Goal: Book appointment/travel/reservation

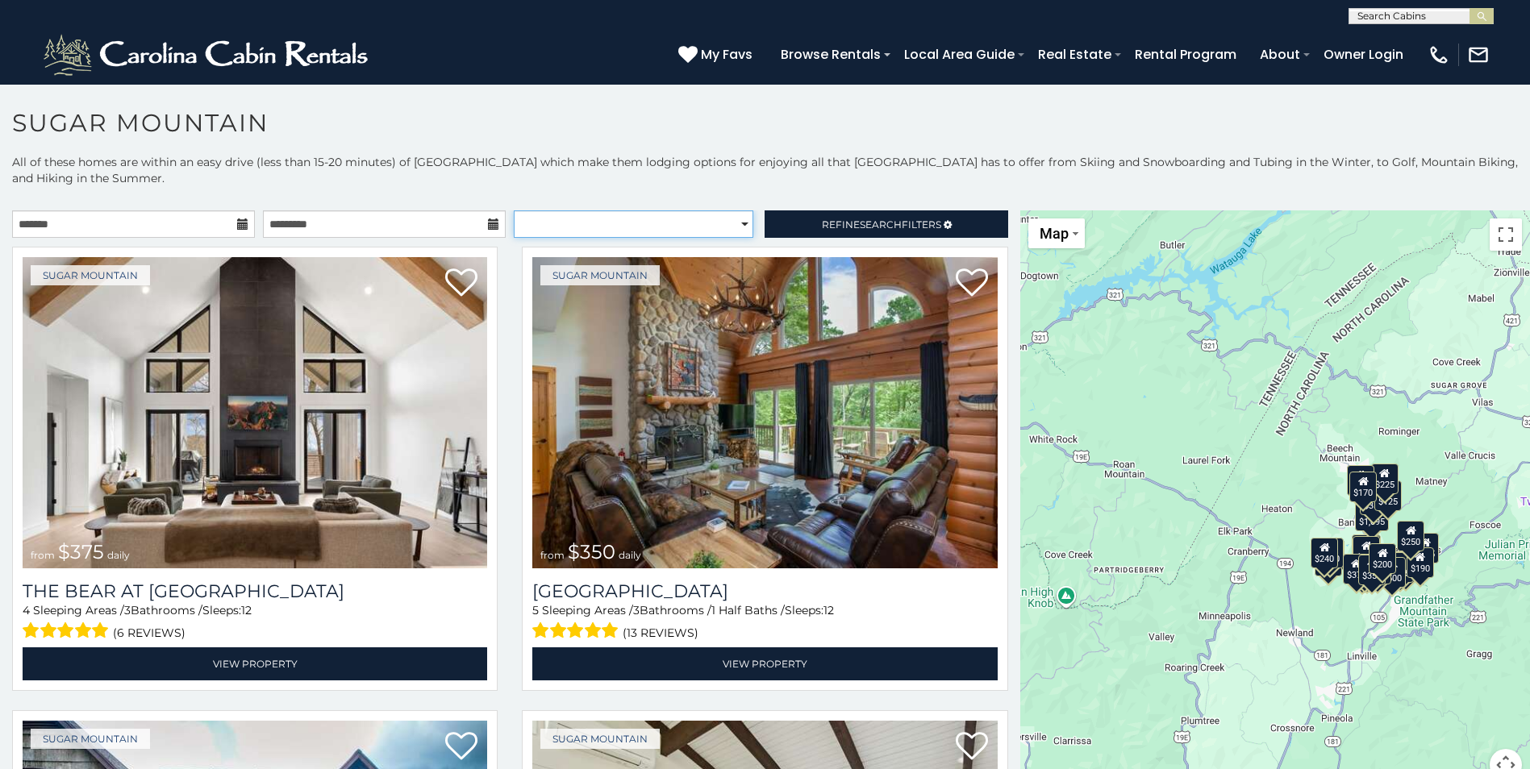
click at [735, 228] on select "**********" at bounding box center [633, 223] width 239 height 27
click at [514, 210] on select "**********" at bounding box center [633, 223] width 239 height 27
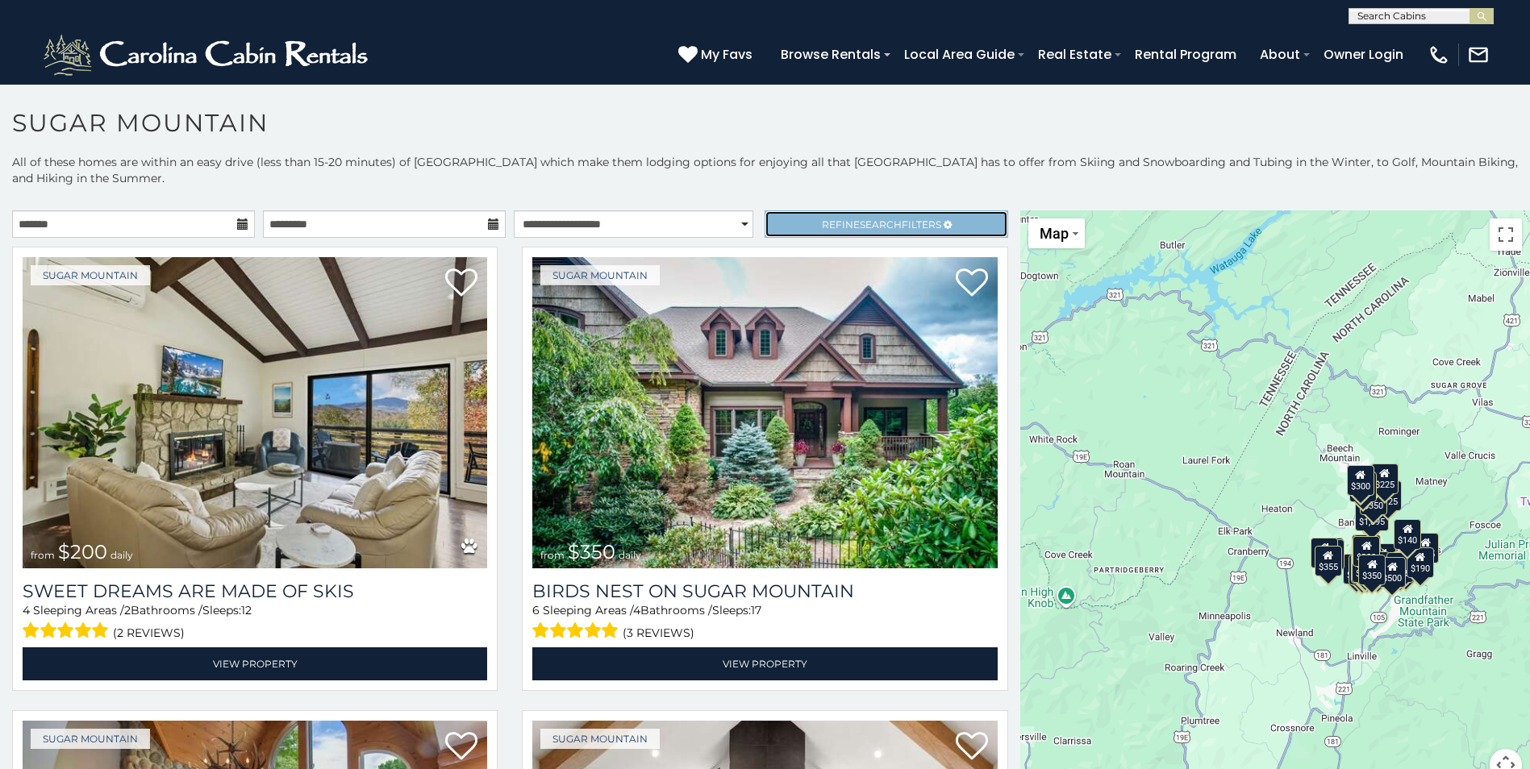
click at [860, 222] on span "Search" at bounding box center [881, 225] width 42 height 12
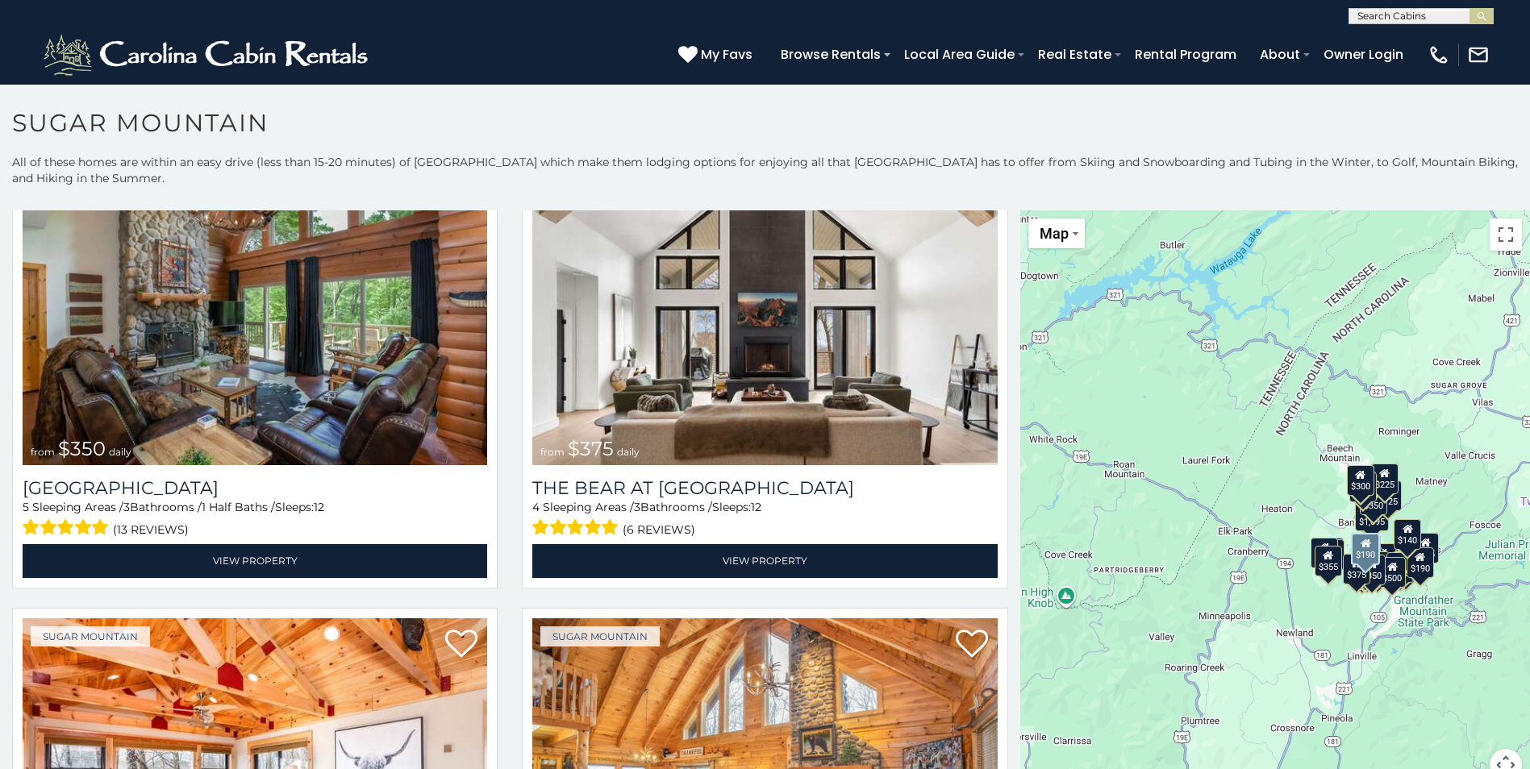
scroll to position [2583, 0]
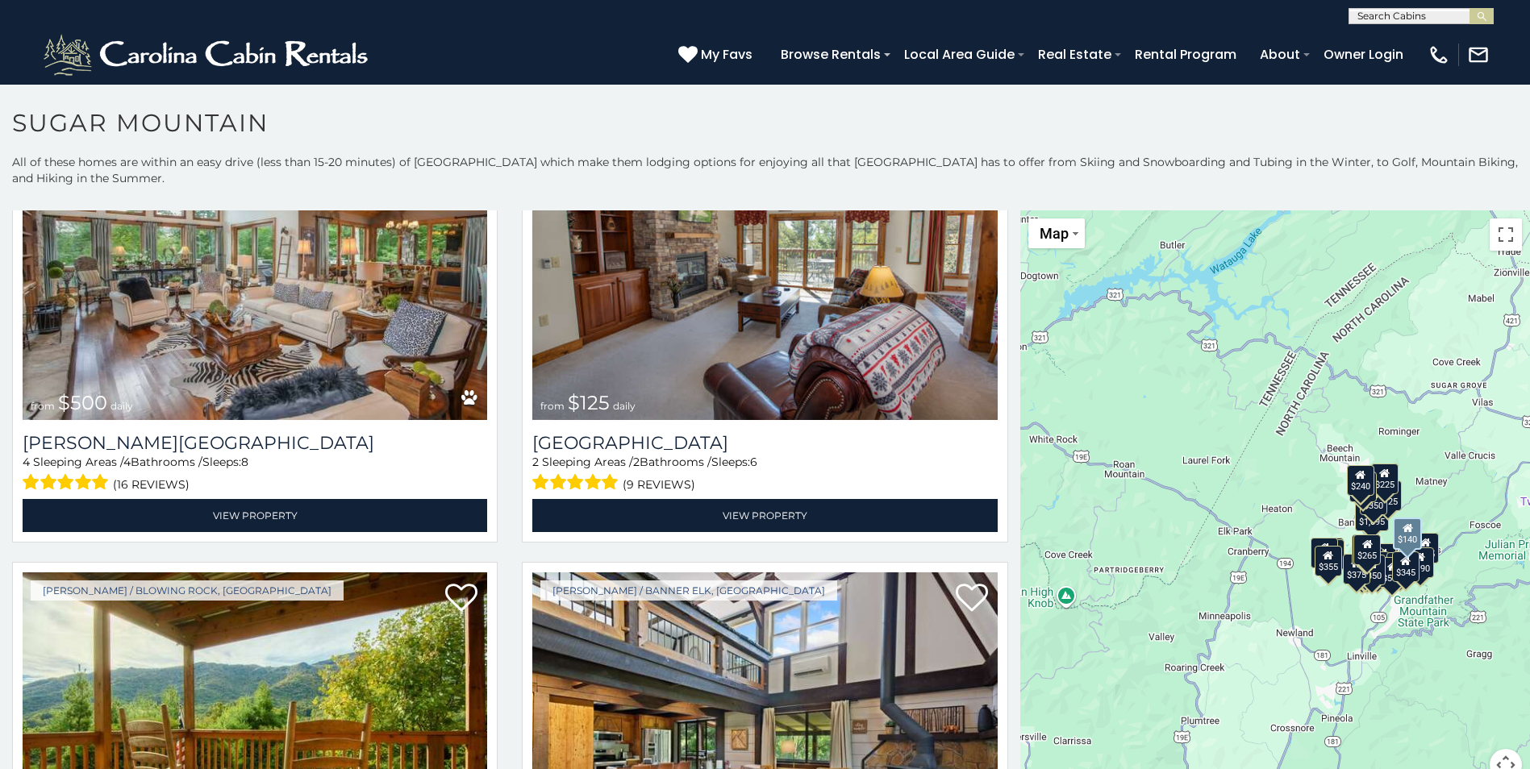
select select "**********"
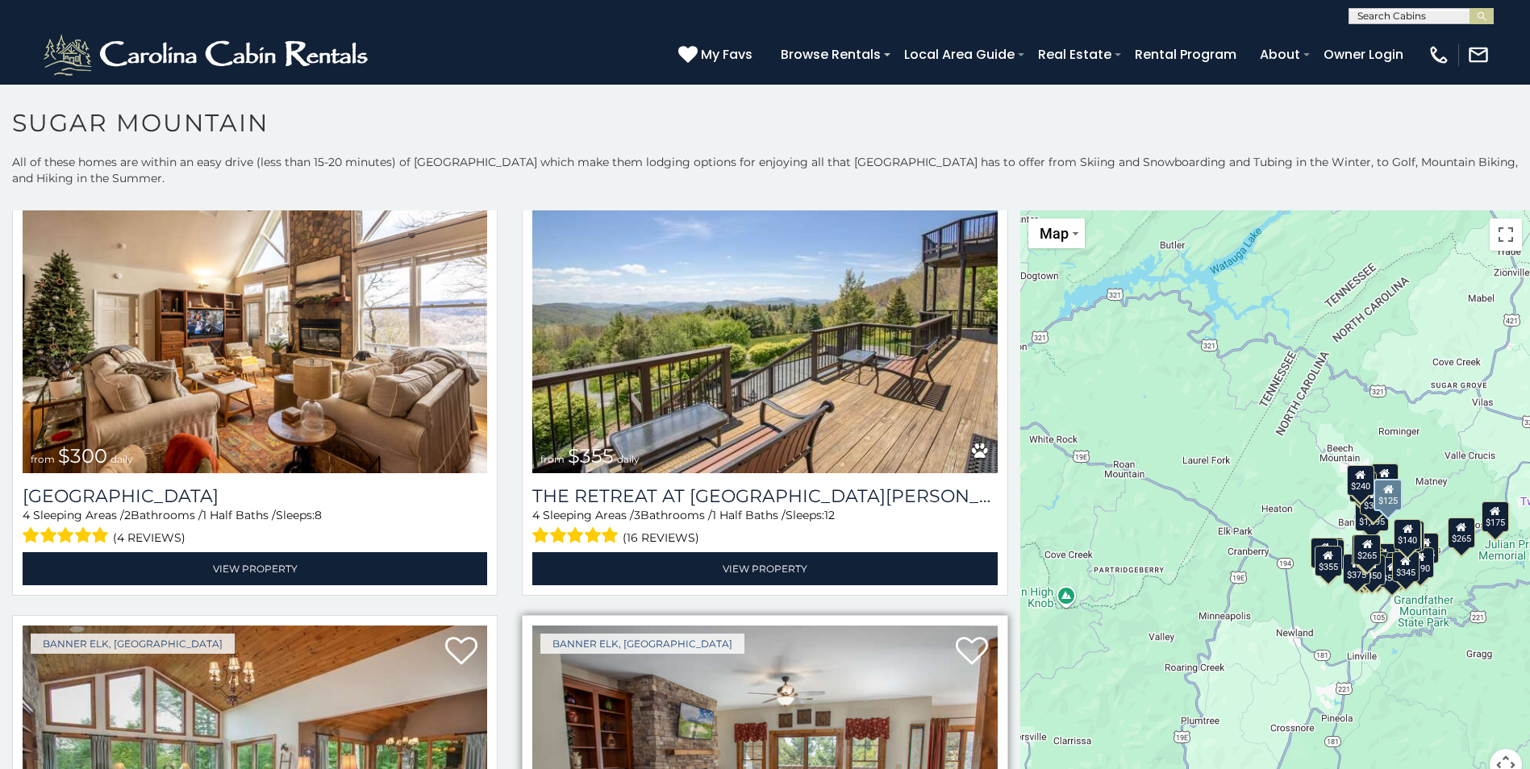
scroll to position [5253, 0]
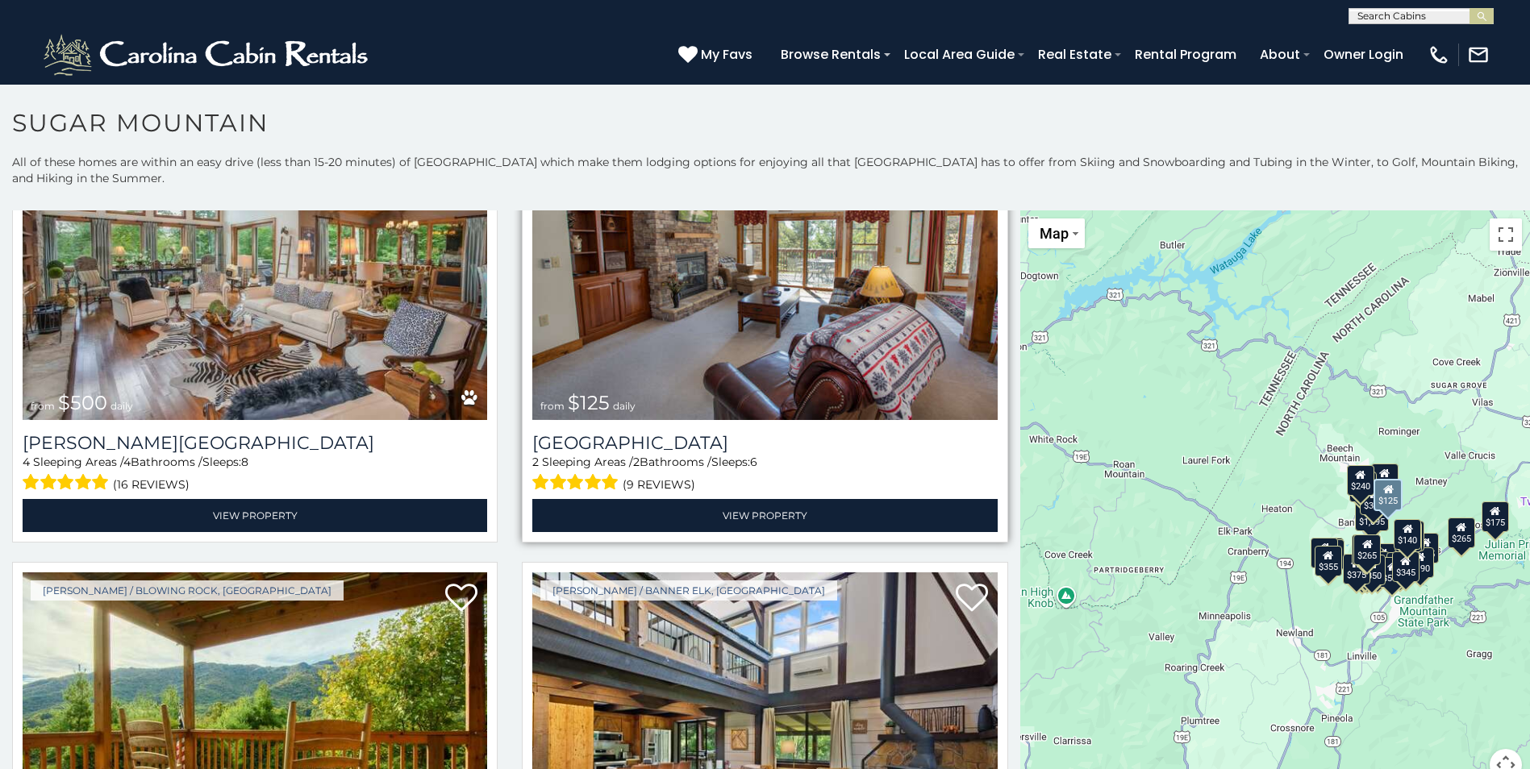
click at [716, 348] on img at bounding box center [764, 264] width 464 height 311
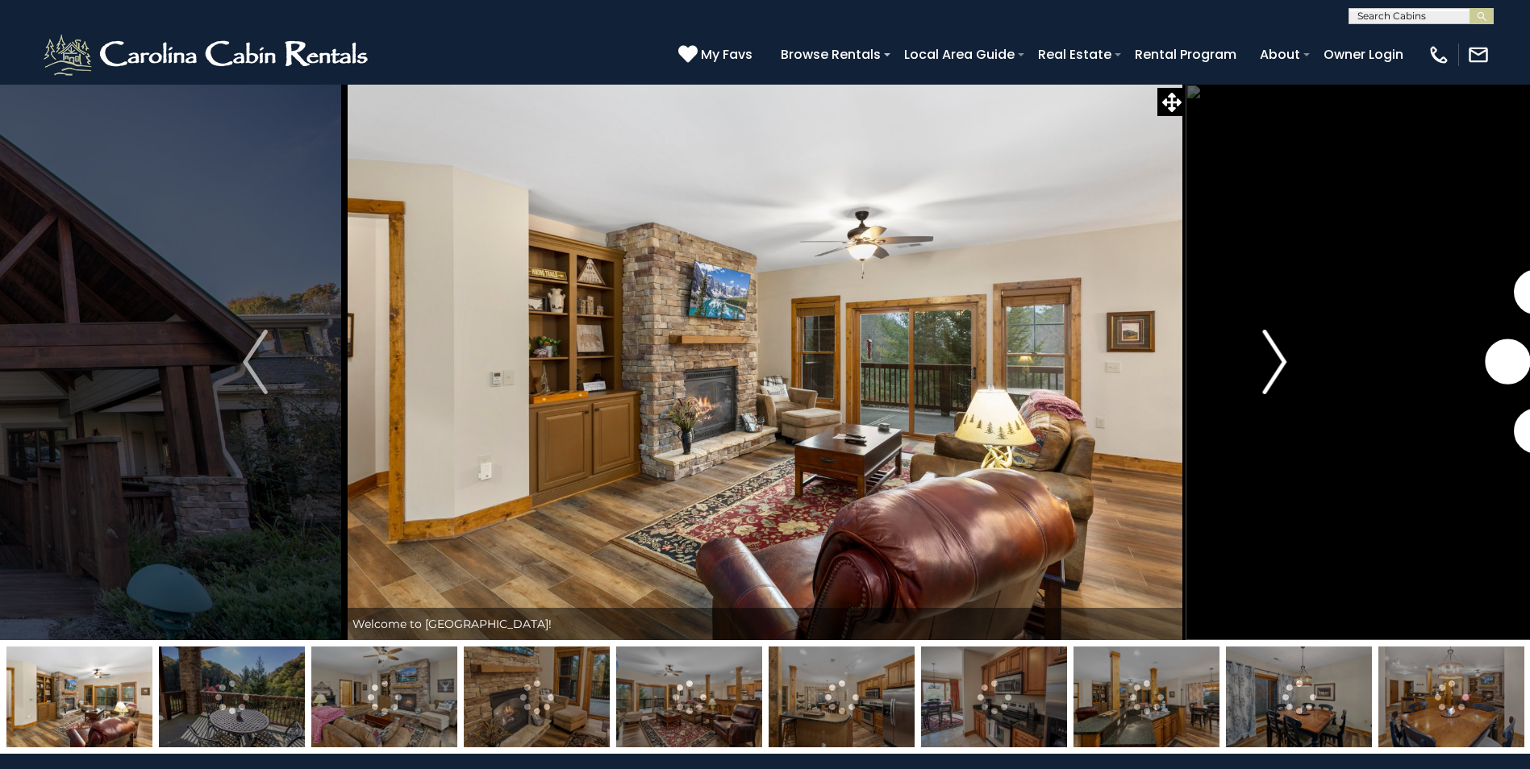
click at [1275, 350] on img "Next" at bounding box center [1274, 362] width 24 height 65
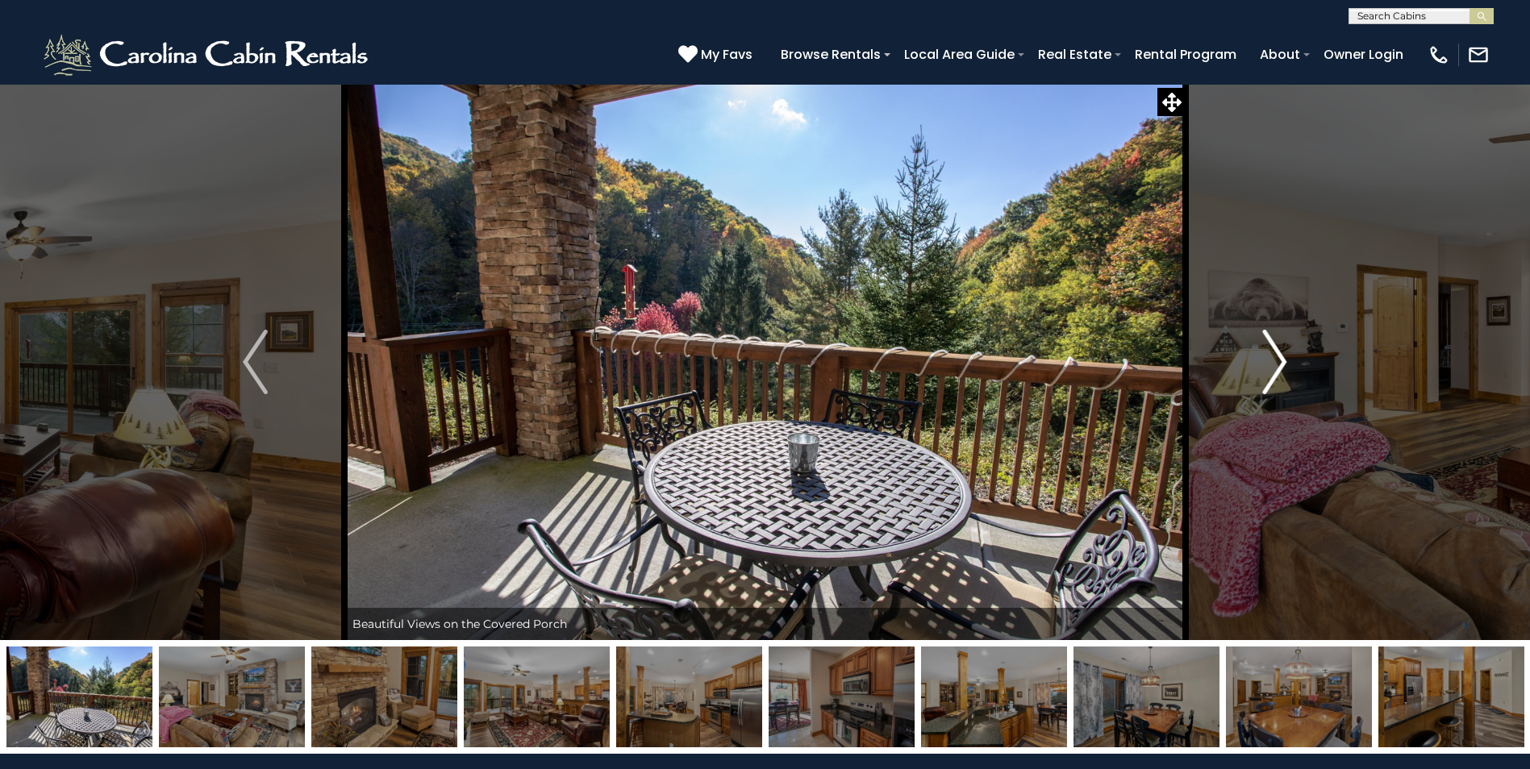
click at [1275, 350] on img "Next" at bounding box center [1274, 362] width 24 height 65
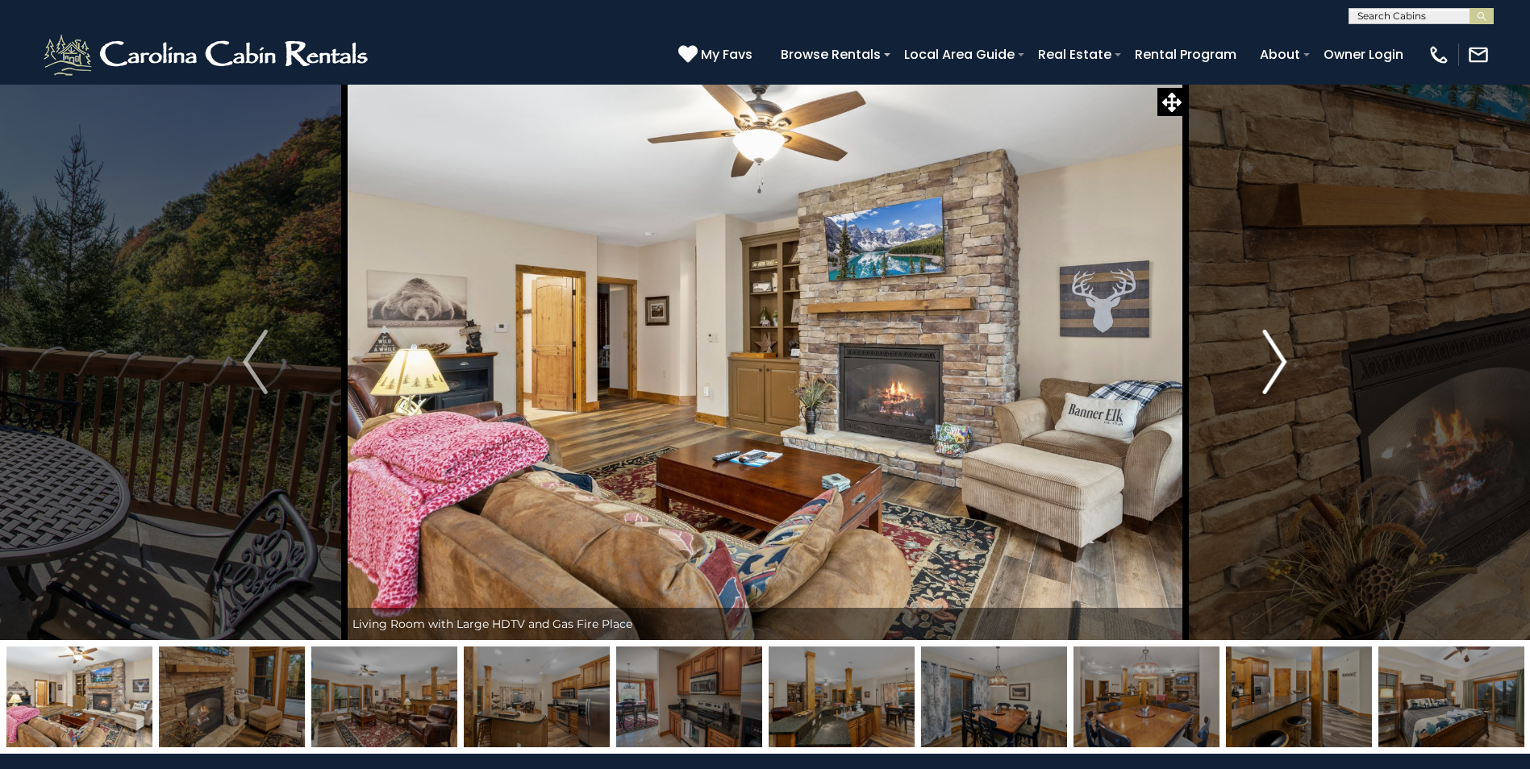
click at [1275, 350] on img "Next" at bounding box center [1274, 362] width 24 height 65
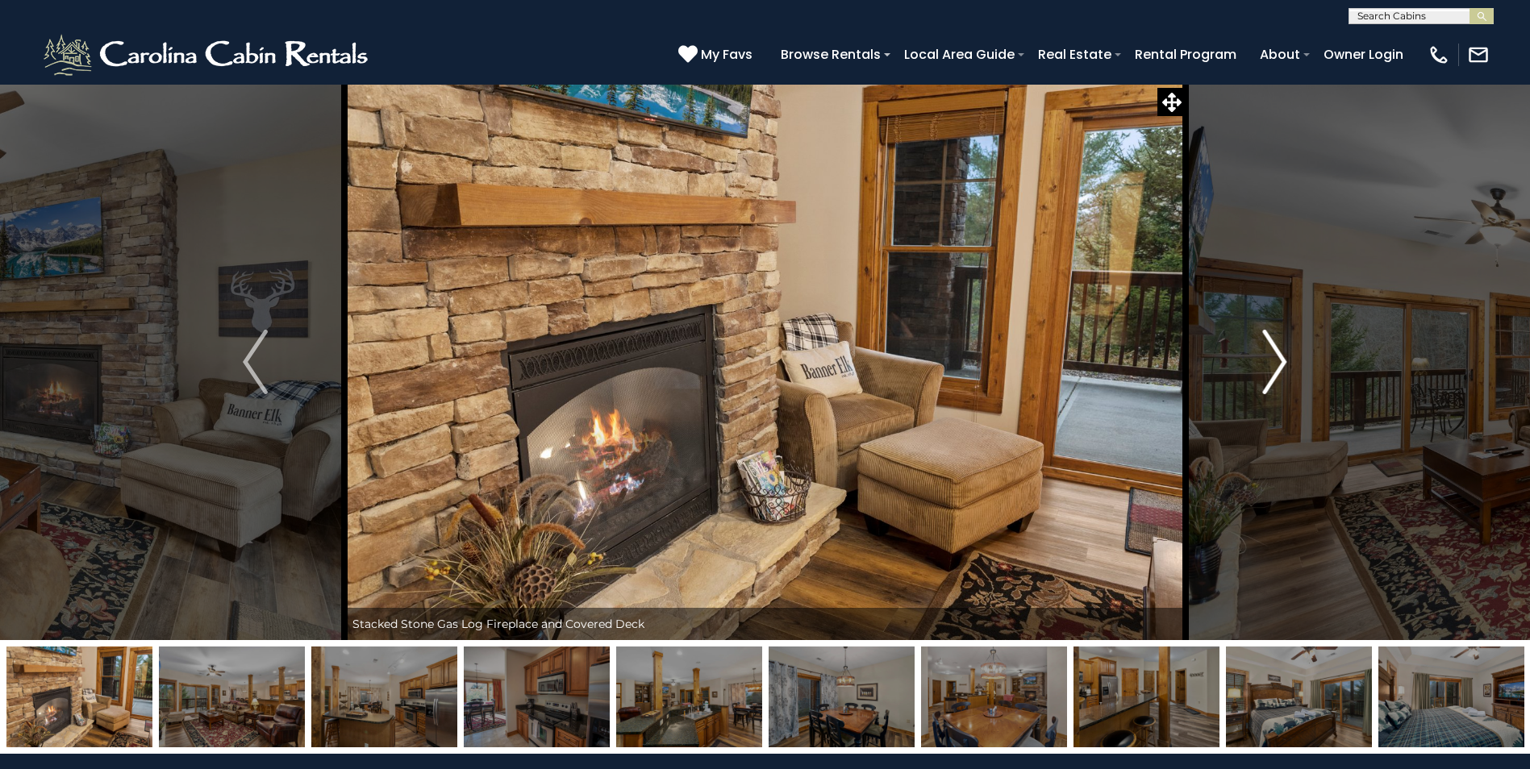
click at [1275, 350] on img "Next" at bounding box center [1274, 362] width 24 height 65
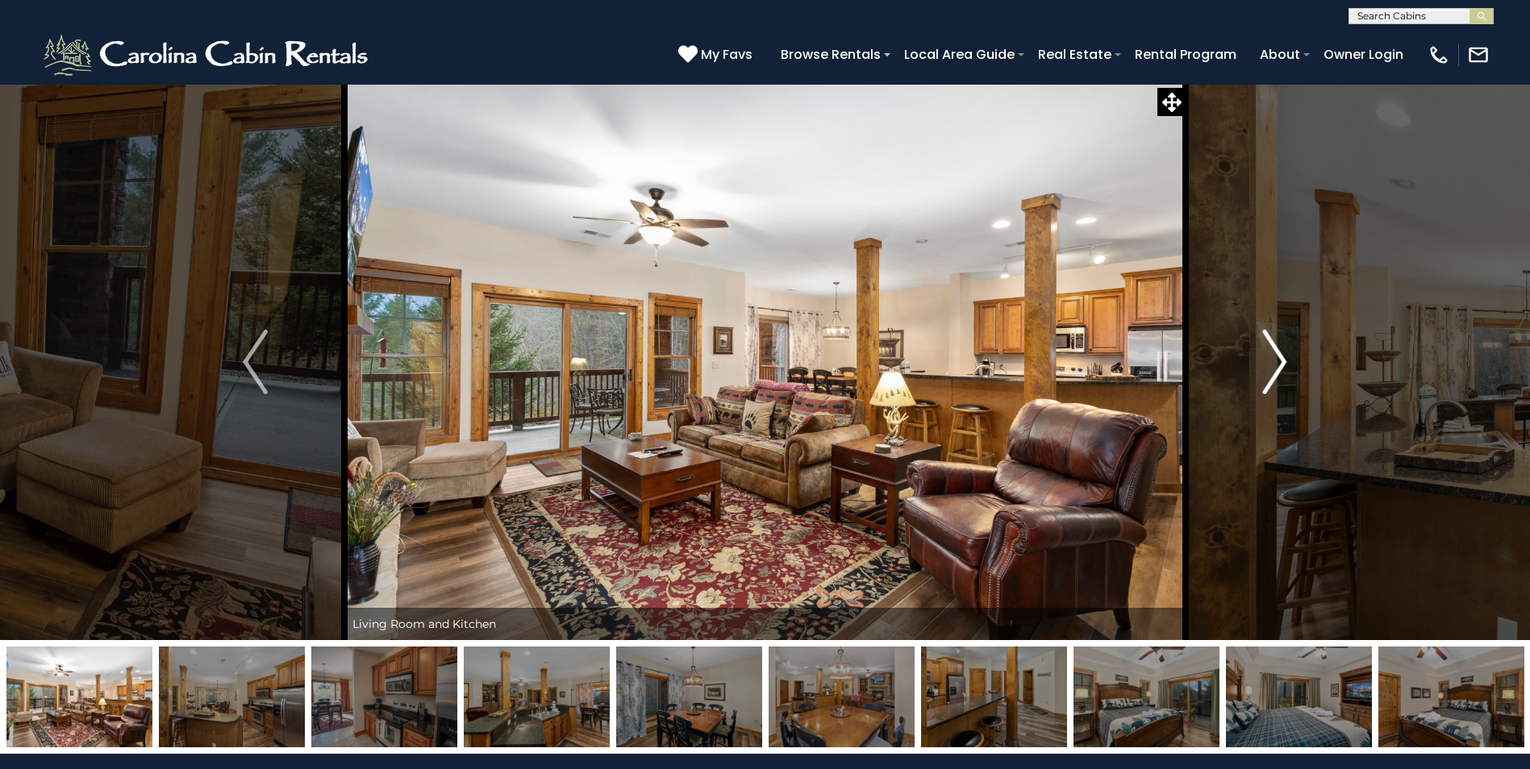
click at [1275, 350] on img "Next" at bounding box center [1274, 362] width 24 height 65
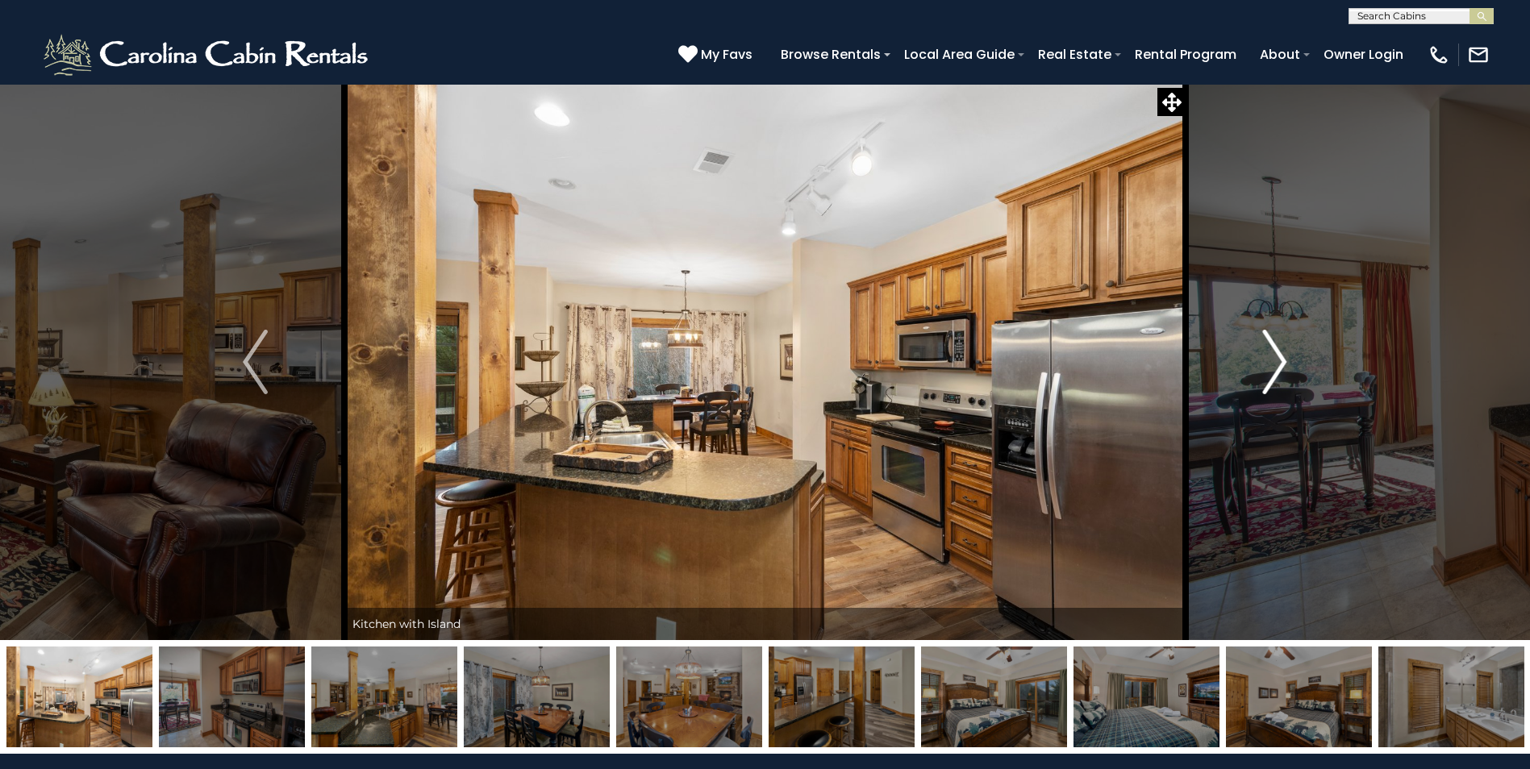
click at [1275, 350] on img "Next" at bounding box center [1274, 362] width 24 height 65
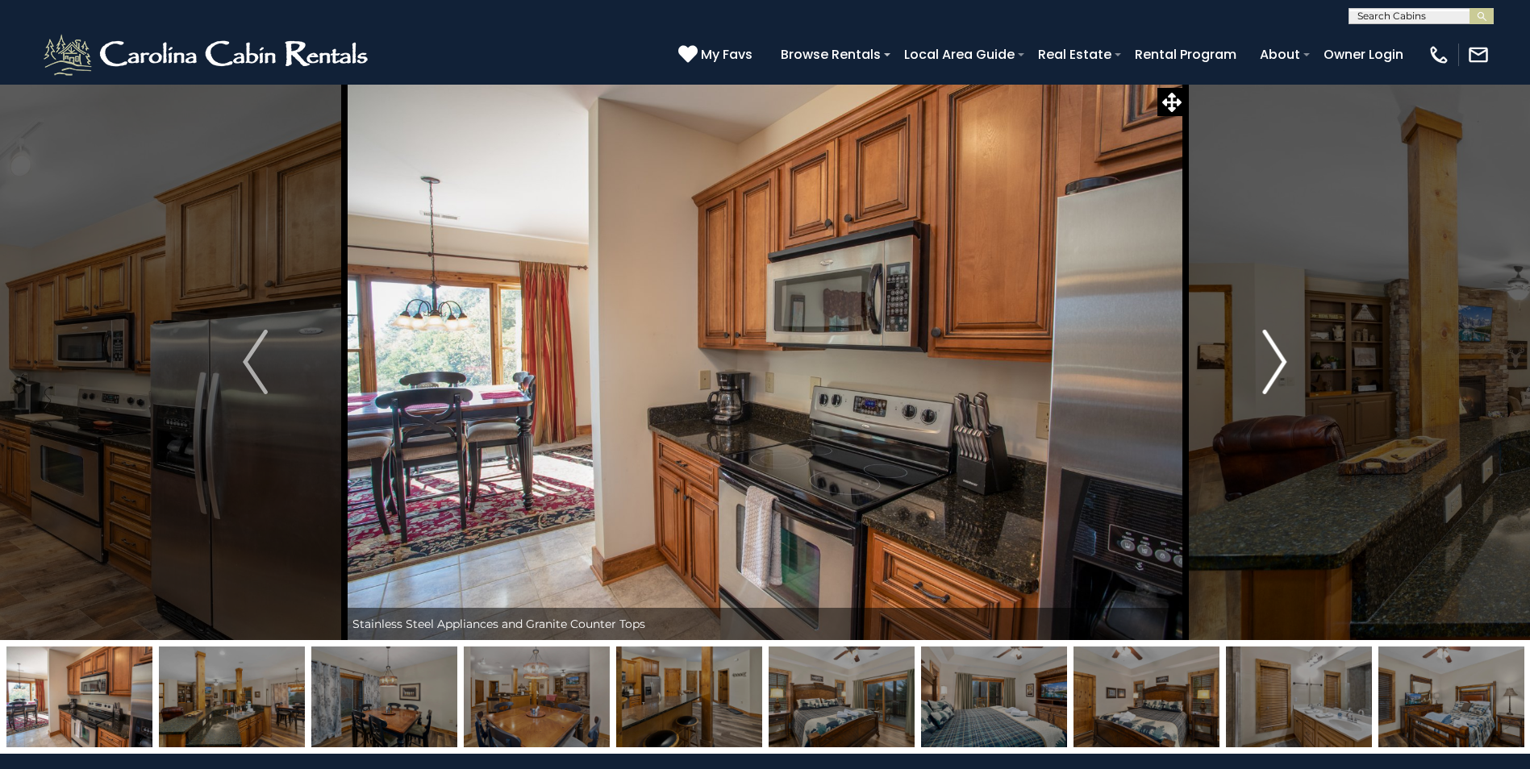
click at [1275, 350] on img "Next" at bounding box center [1274, 362] width 24 height 65
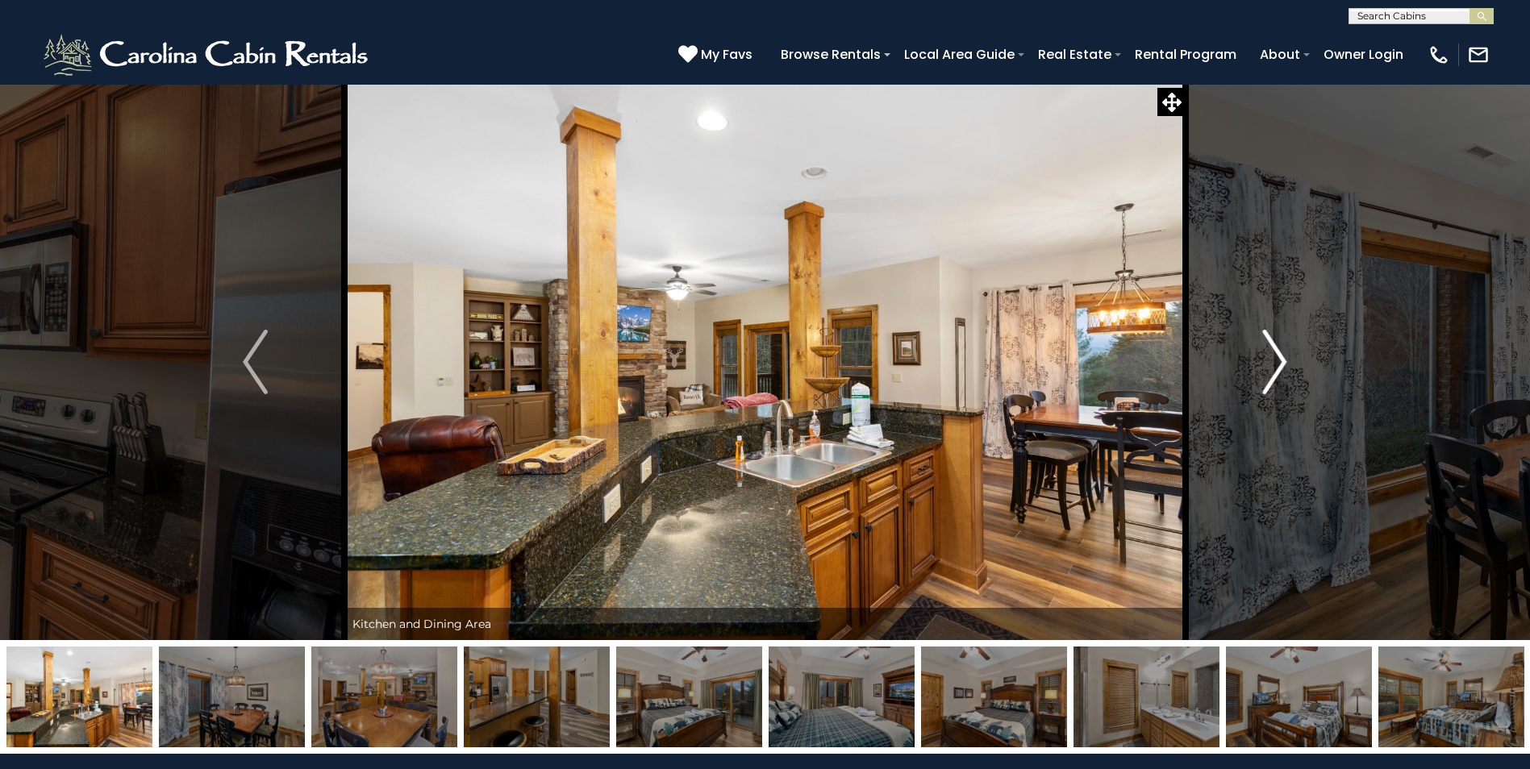
click at [1275, 350] on img "Next" at bounding box center [1274, 362] width 24 height 65
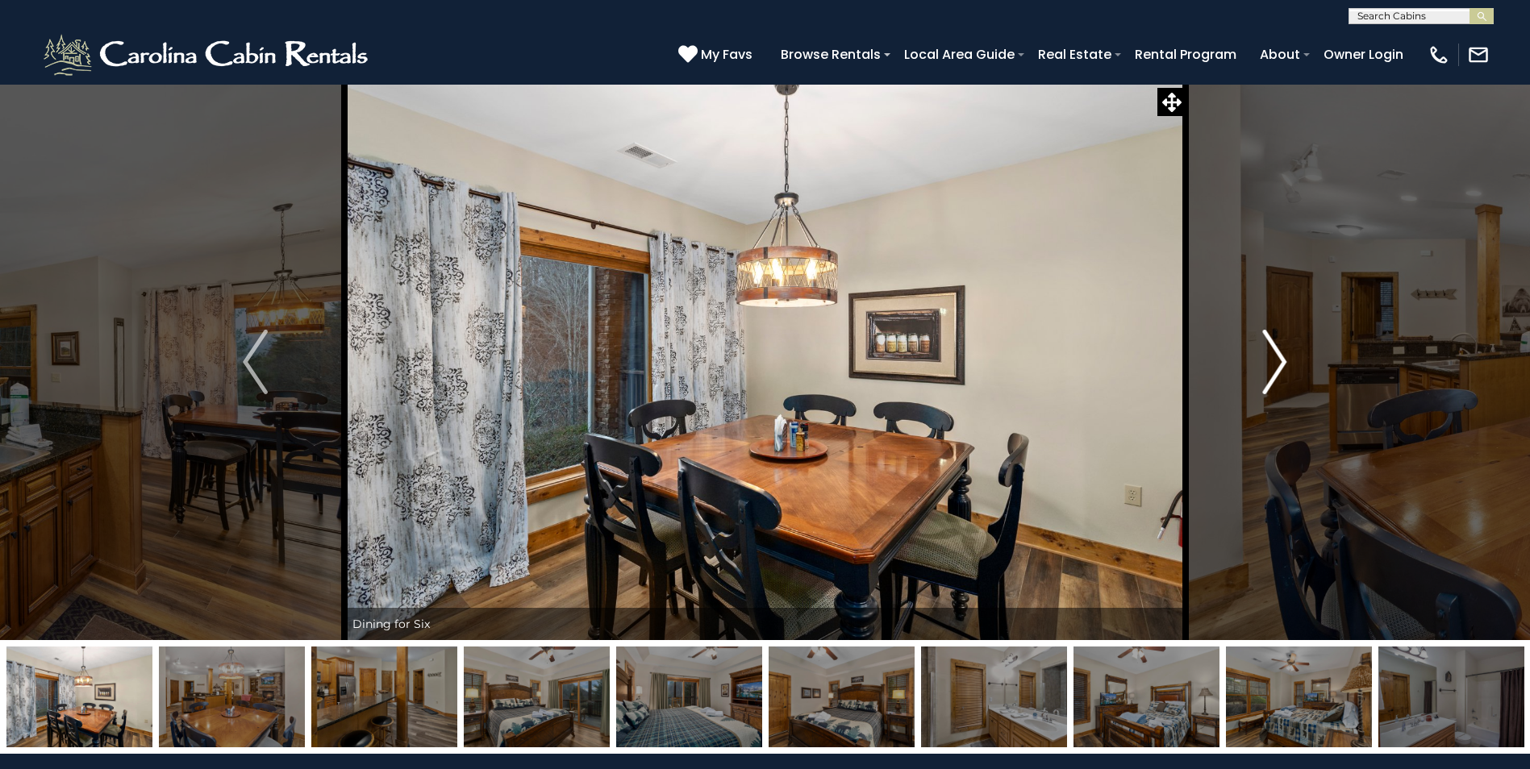
click at [1275, 350] on img "Next" at bounding box center [1274, 362] width 24 height 65
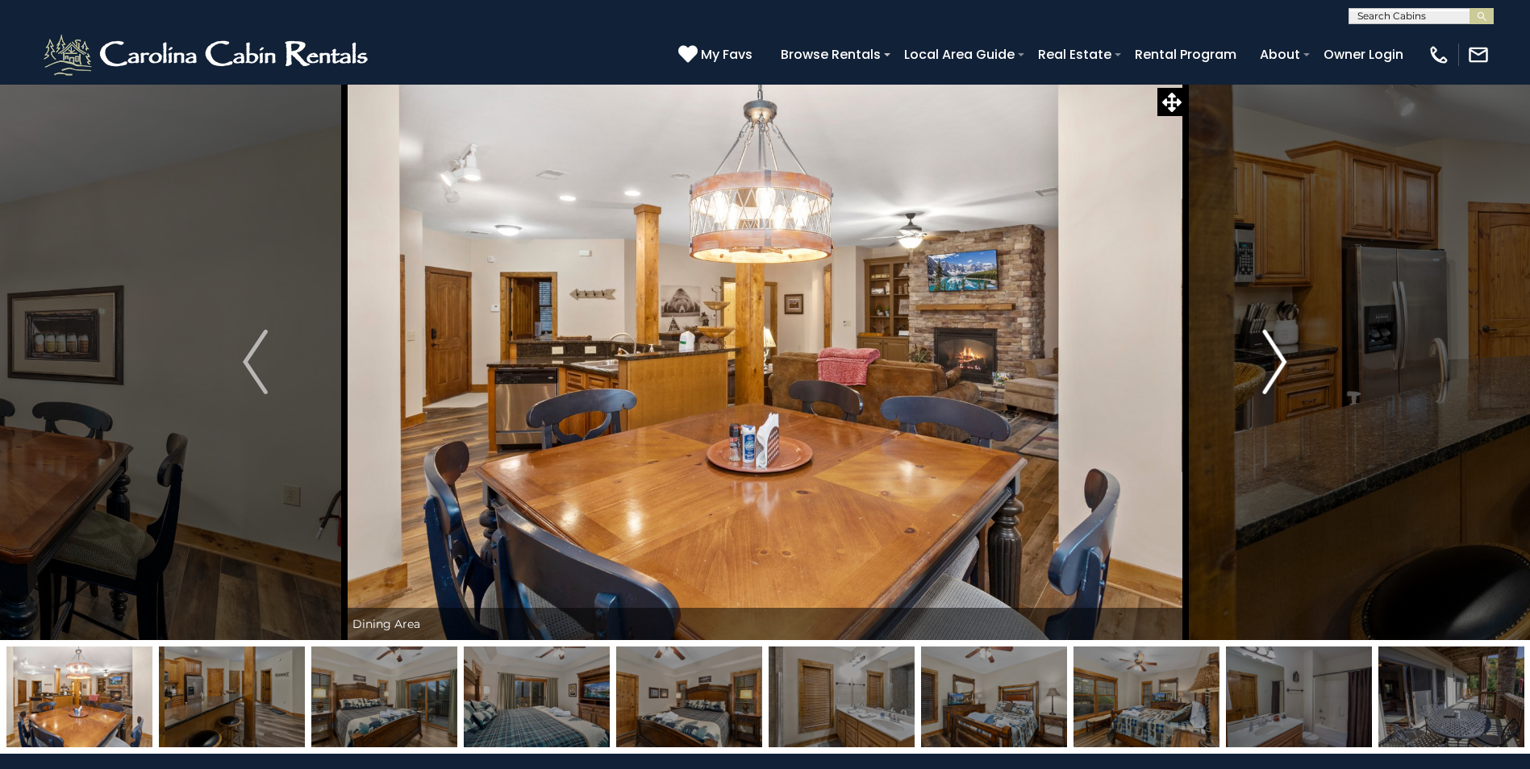
click at [1275, 350] on img "Next" at bounding box center [1274, 362] width 24 height 65
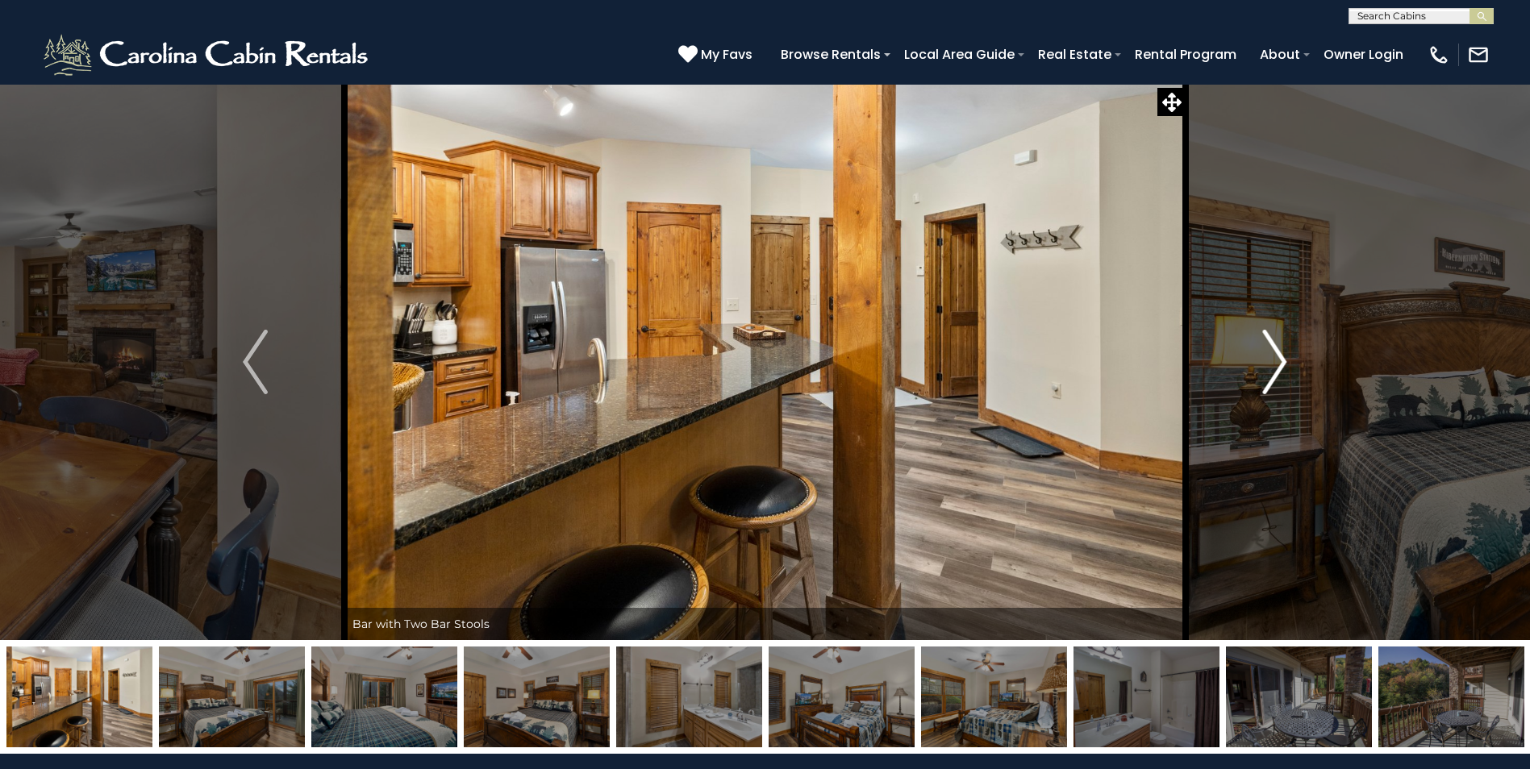
click at [1275, 350] on img "Next" at bounding box center [1274, 362] width 24 height 65
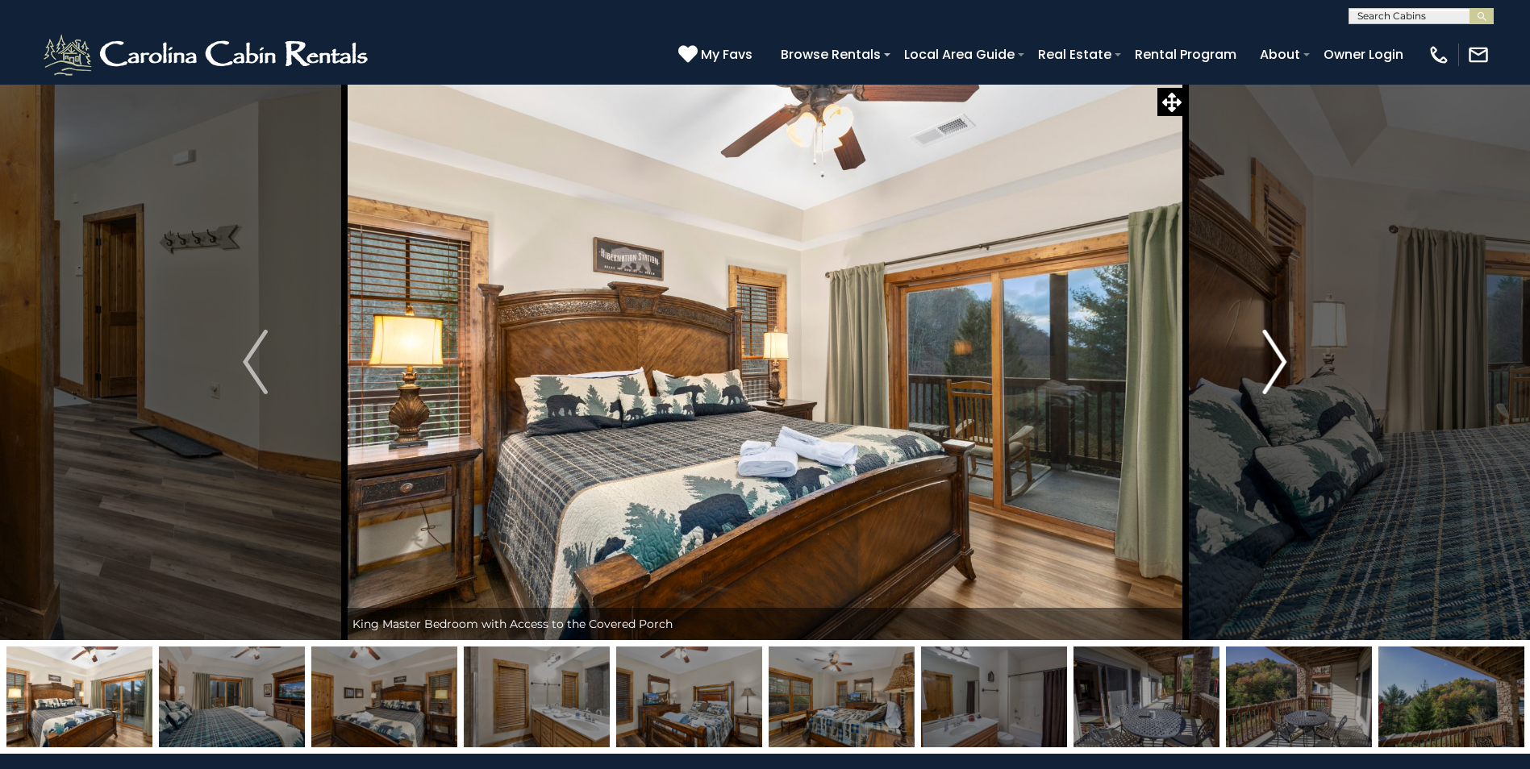
click at [1275, 350] on img "Next" at bounding box center [1274, 362] width 24 height 65
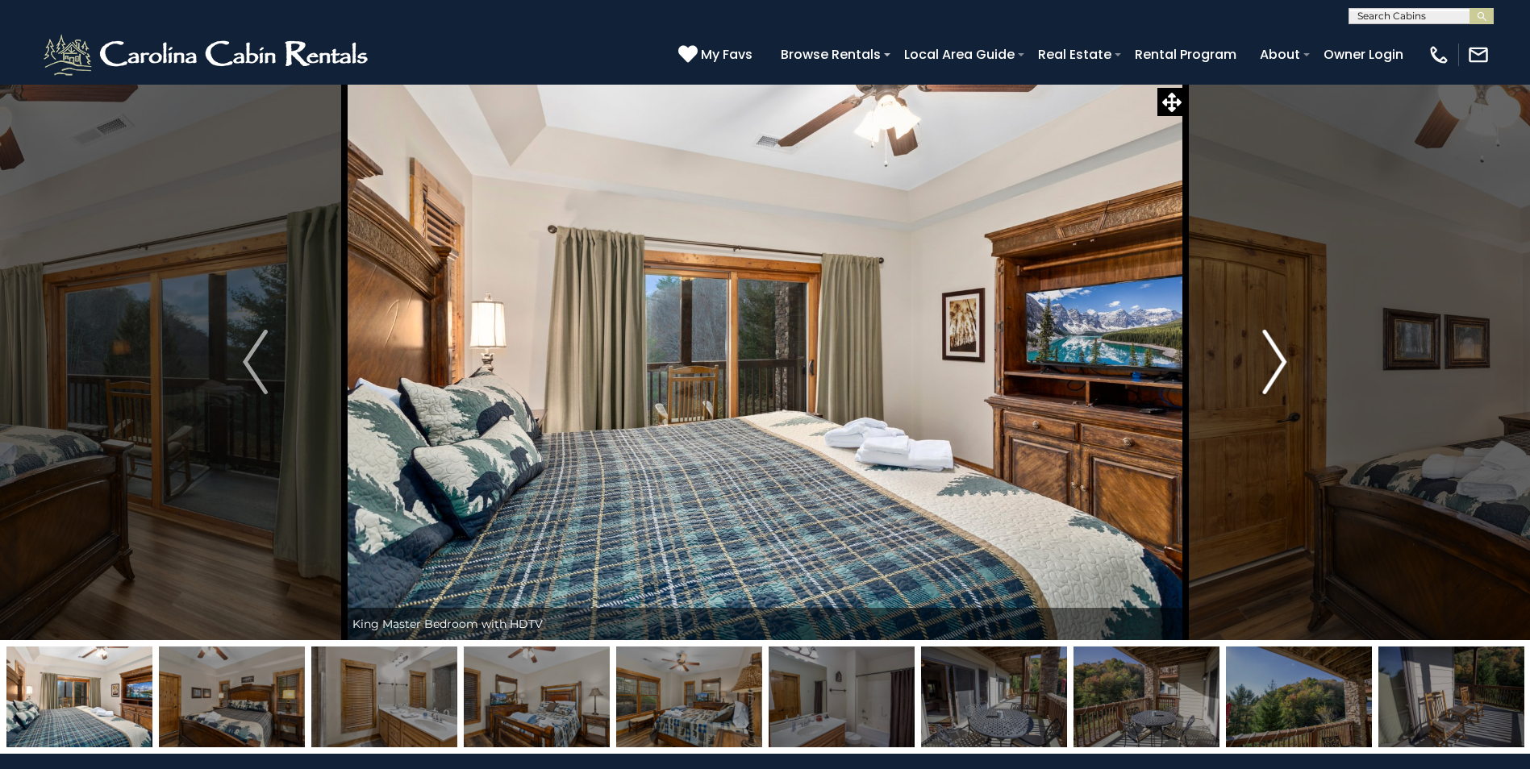
click at [1275, 350] on img "Next" at bounding box center [1274, 362] width 24 height 65
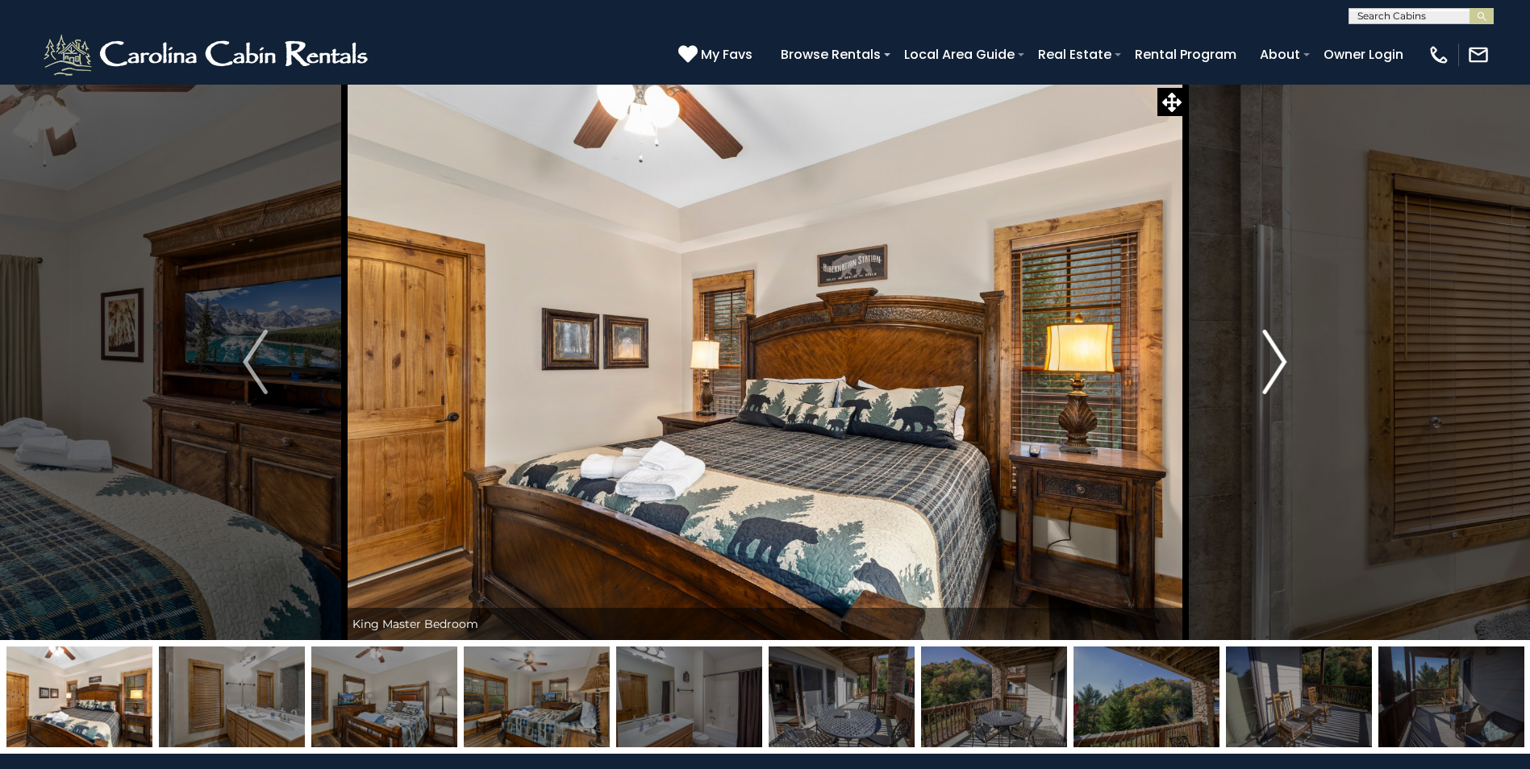
click at [1275, 350] on img "Next" at bounding box center [1274, 362] width 24 height 65
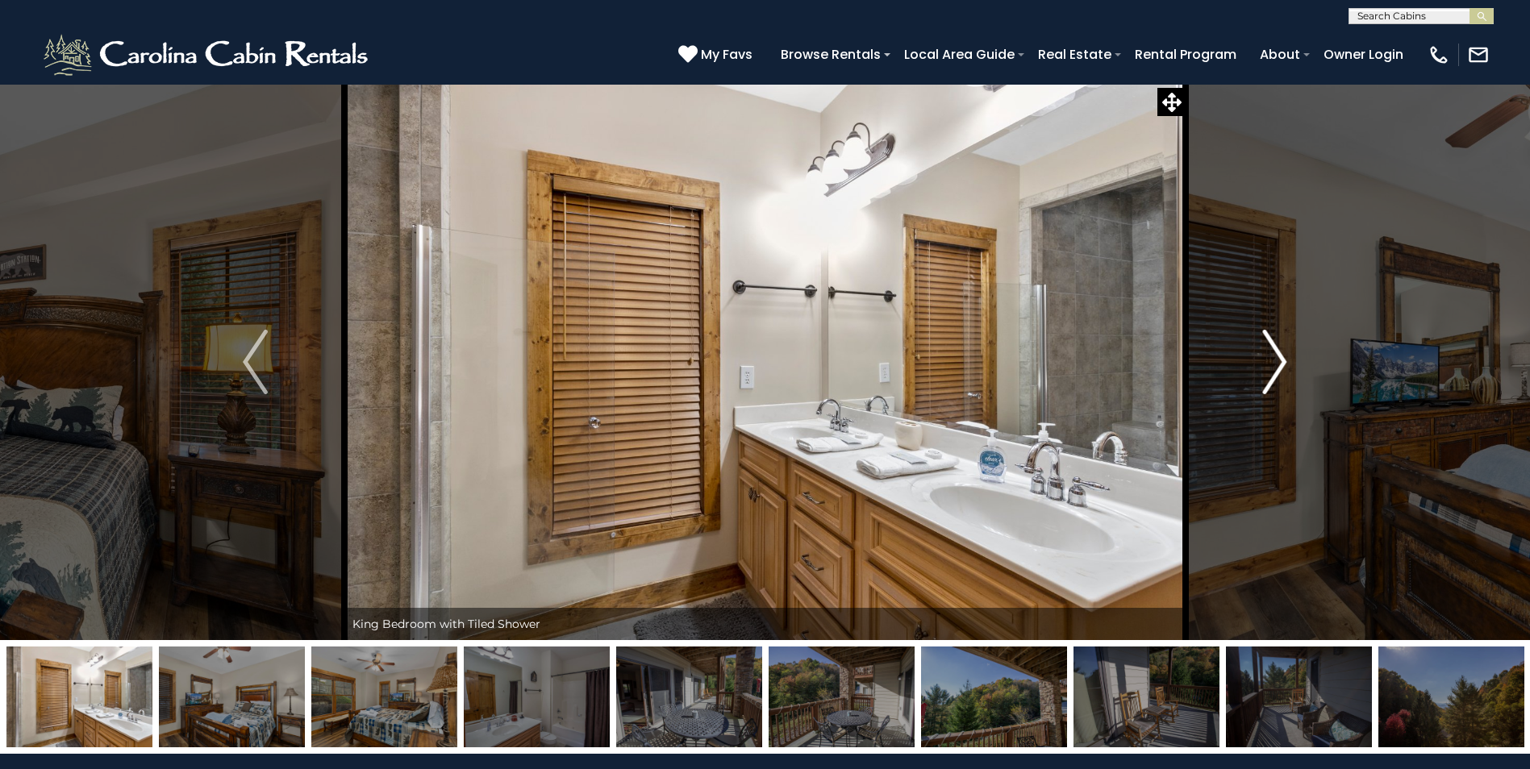
click at [1275, 350] on img "Next" at bounding box center [1274, 362] width 24 height 65
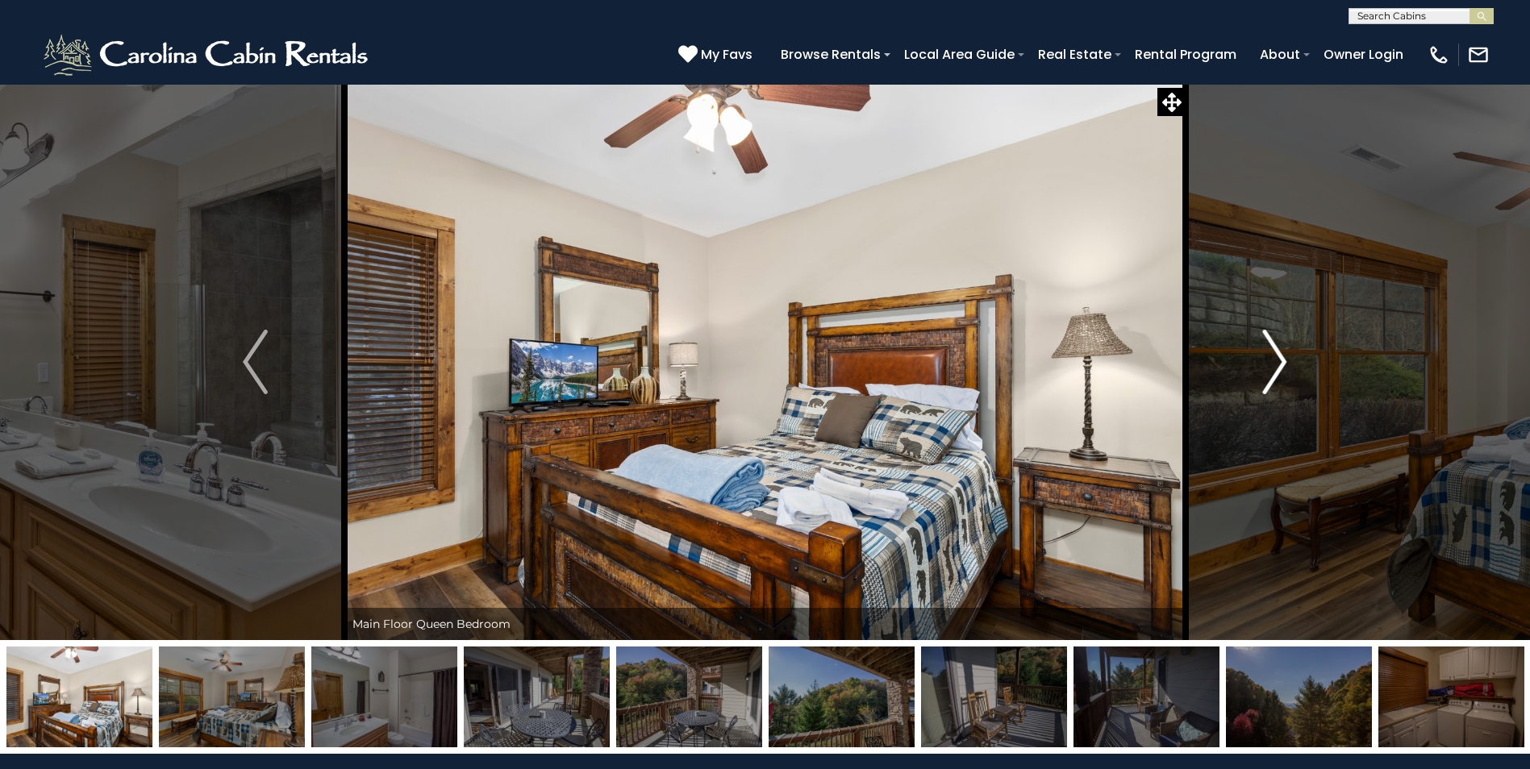
click at [1275, 350] on img "Next" at bounding box center [1274, 362] width 24 height 65
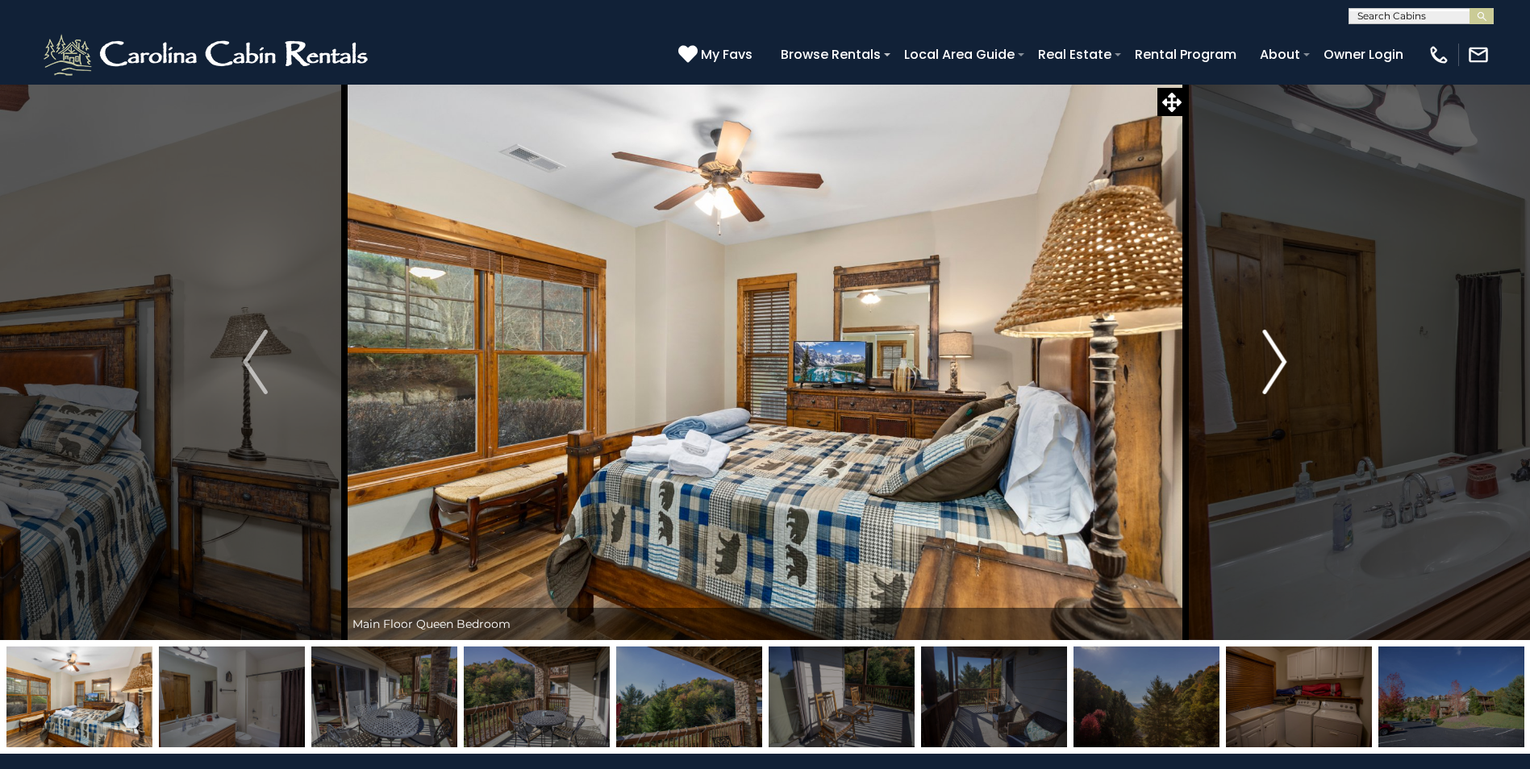
click at [1275, 350] on img "Next" at bounding box center [1274, 362] width 24 height 65
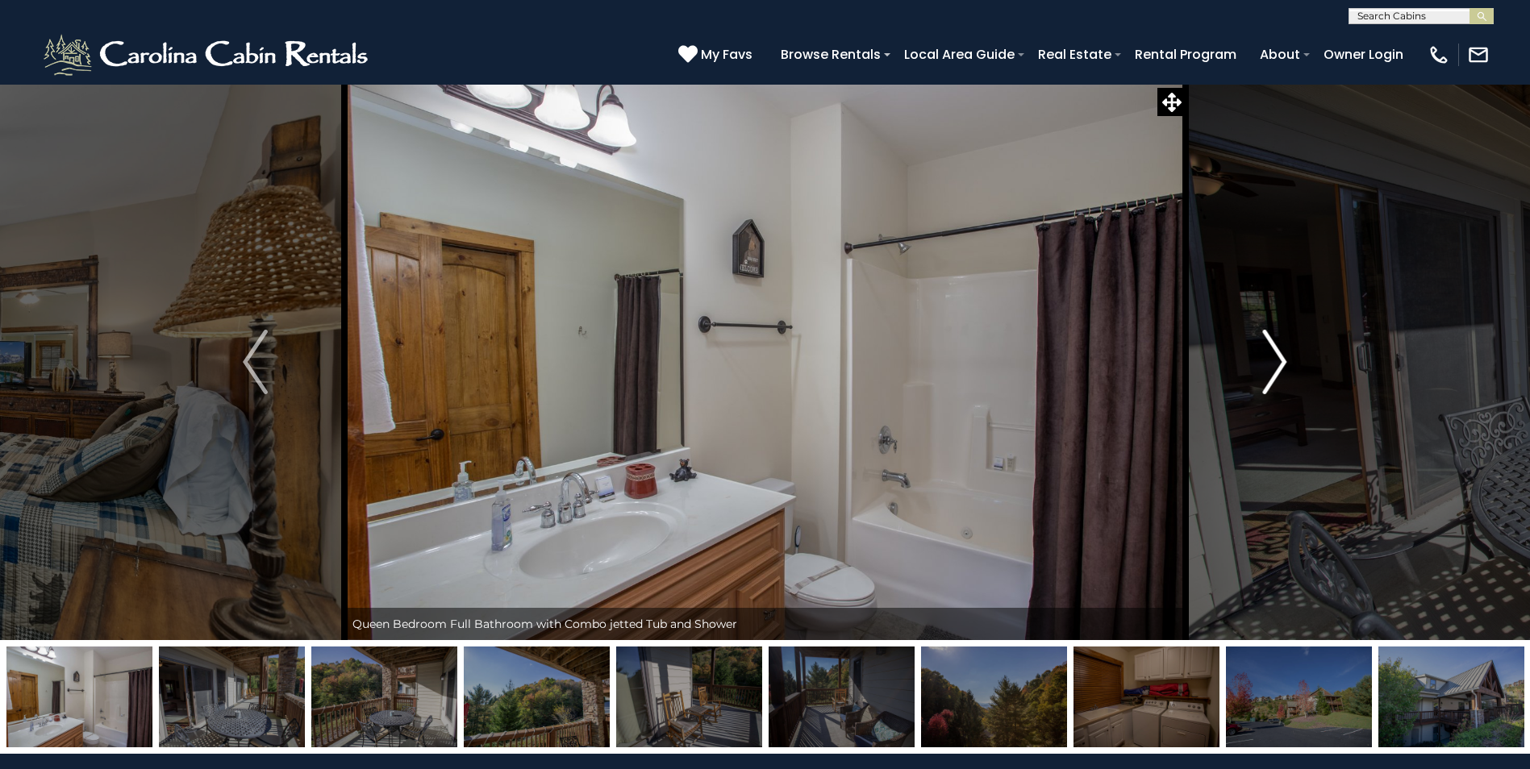
click at [1275, 350] on img "Next" at bounding box center [1274, 362] width 24 height 65
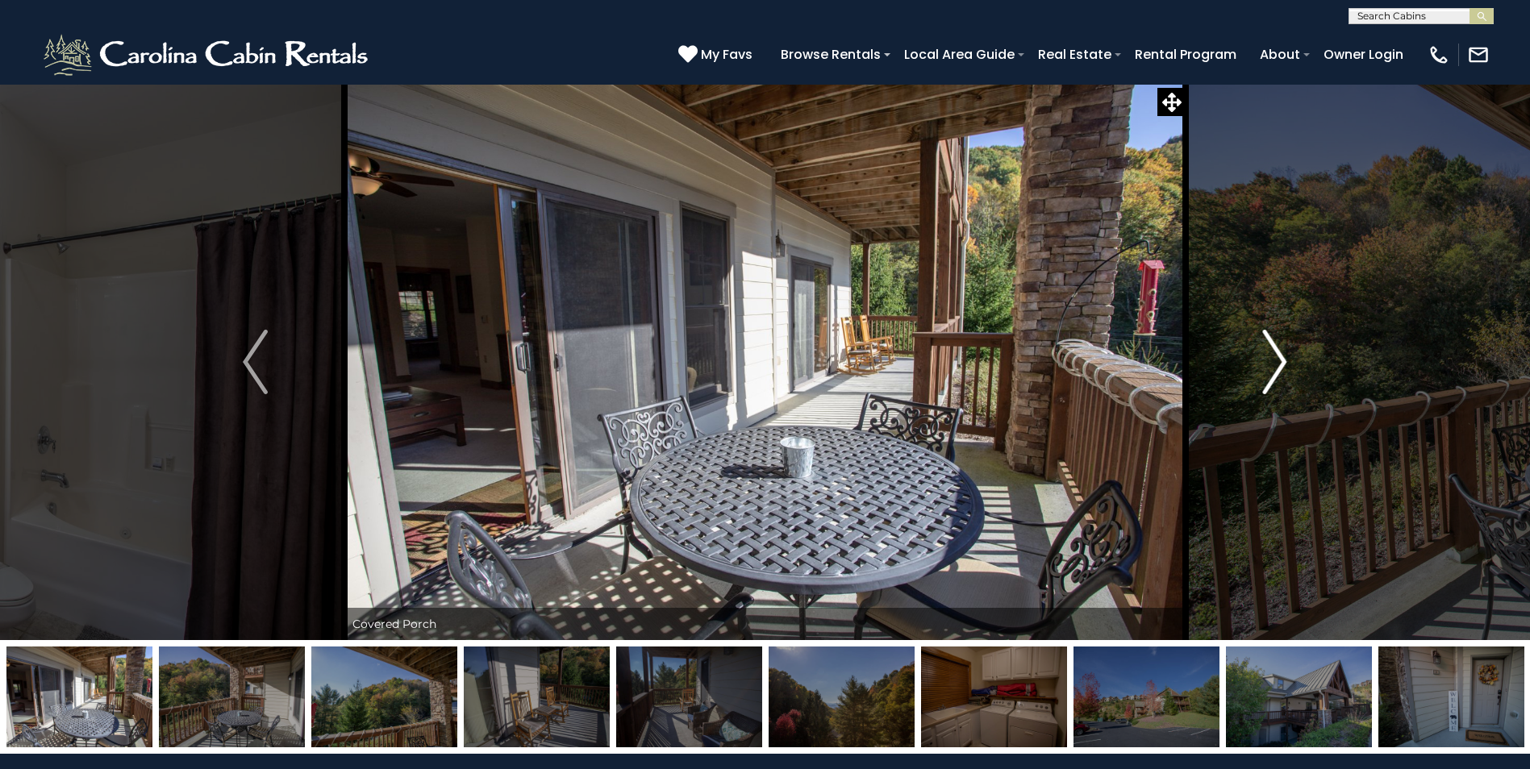
click at [1275, 350] on img "Next" at bounding box center [1274, 362] width 24 height 65
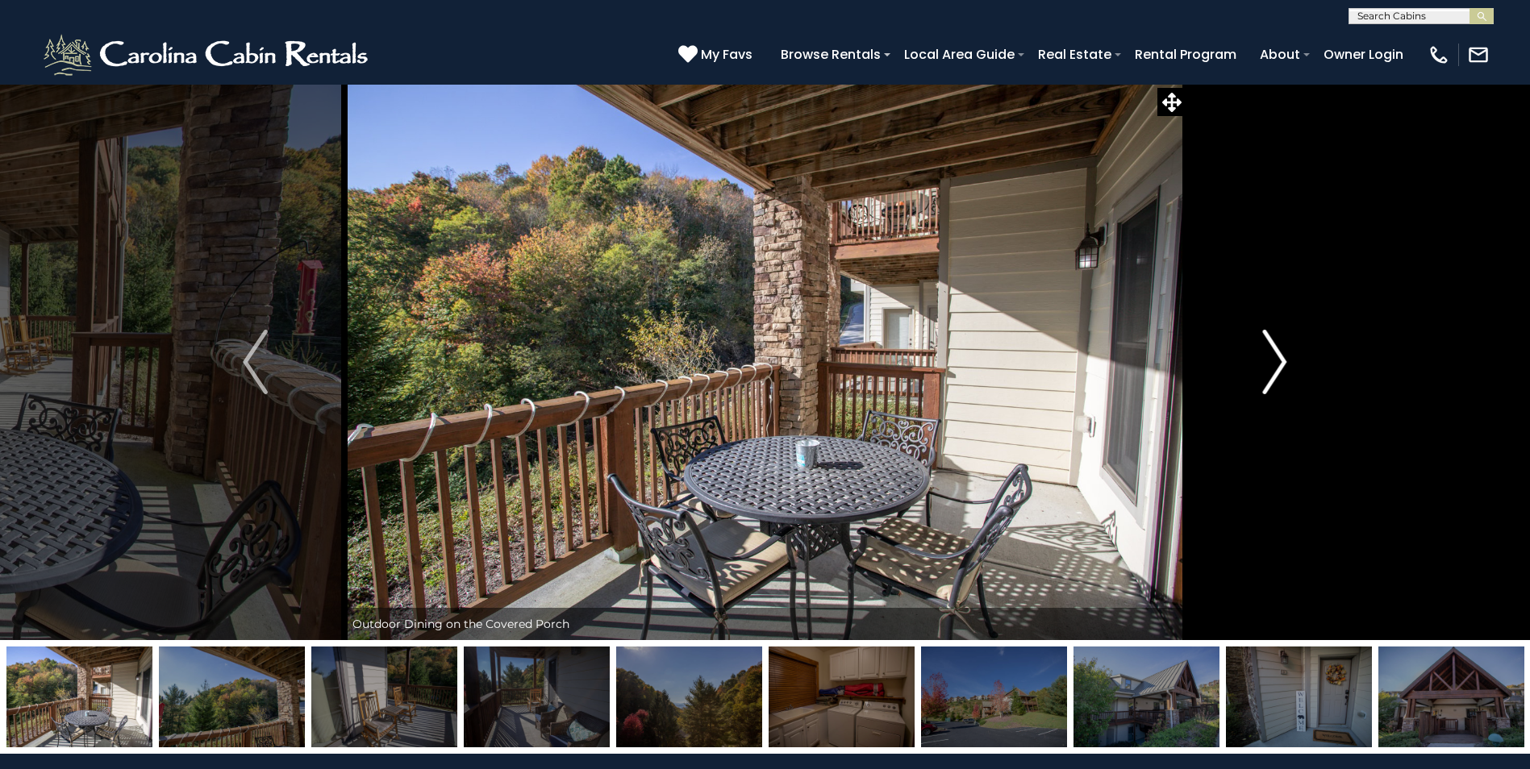
click at [1275, 350] on img "Next" at bounding box center [1274, 362] width 24 height 65
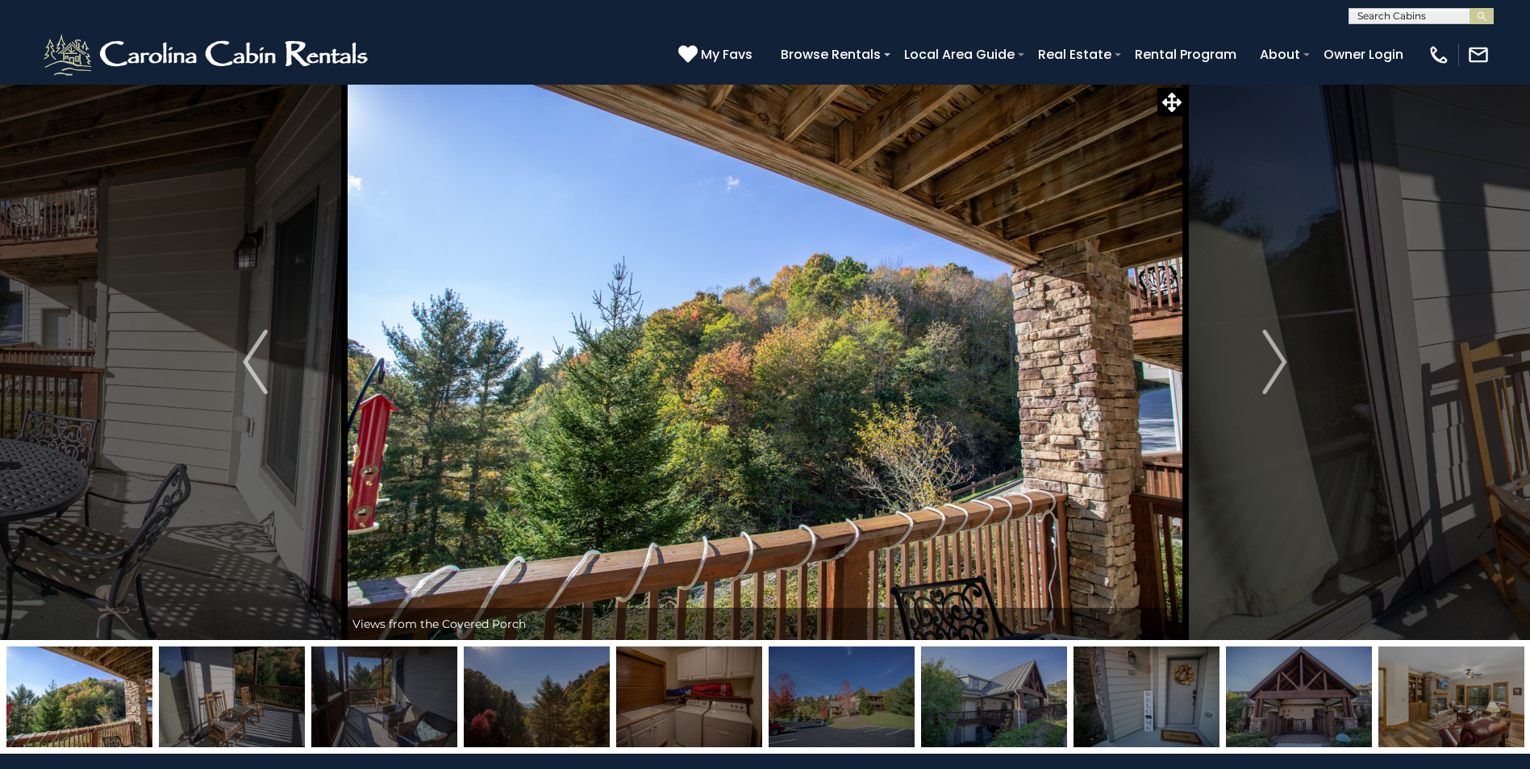
click at [1174, 97] on icon at bounding box center [1171, 102] width 19 height 19
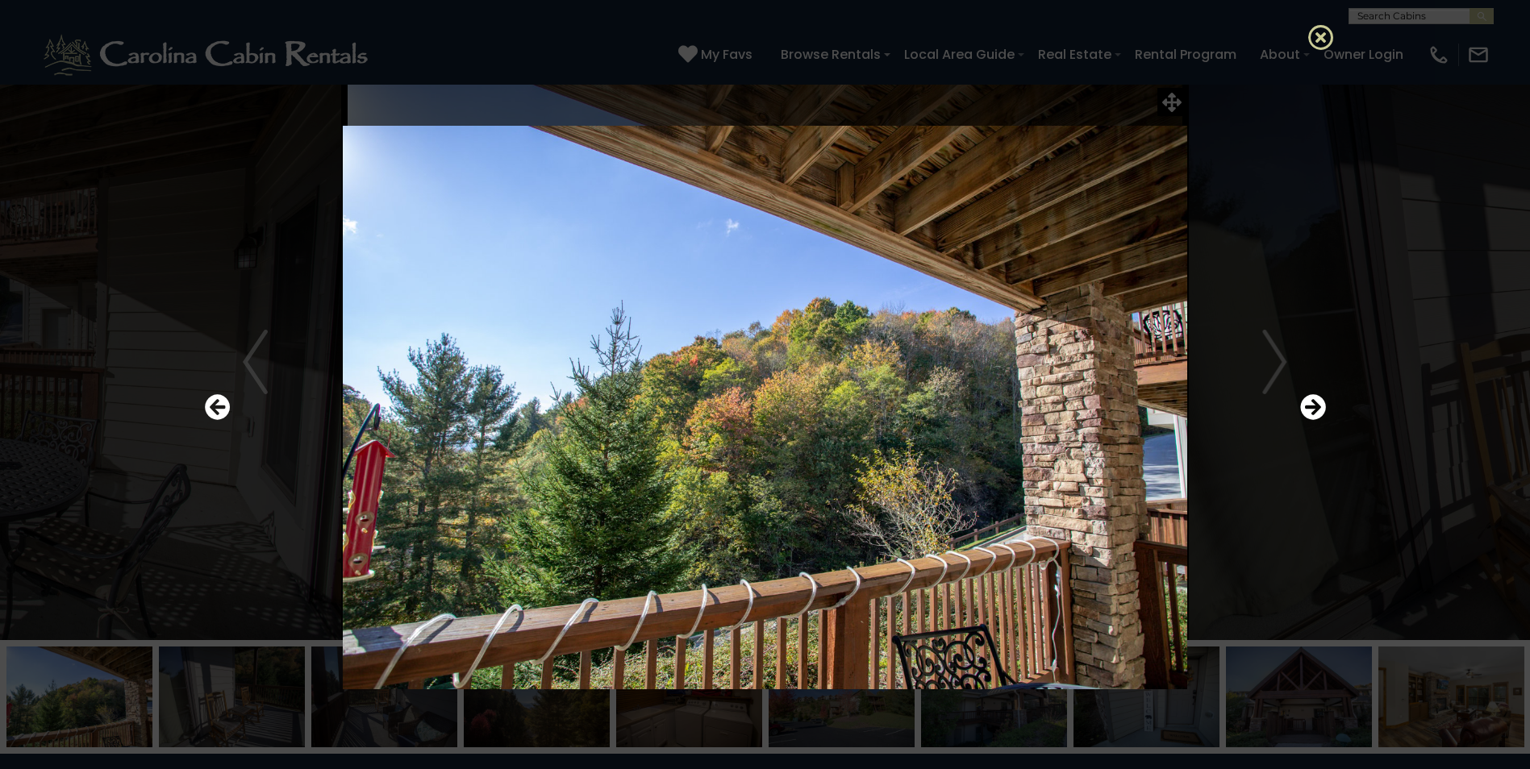
click at [1318, 31] on icon at bounding box center [1321, 37] width 26 height 26
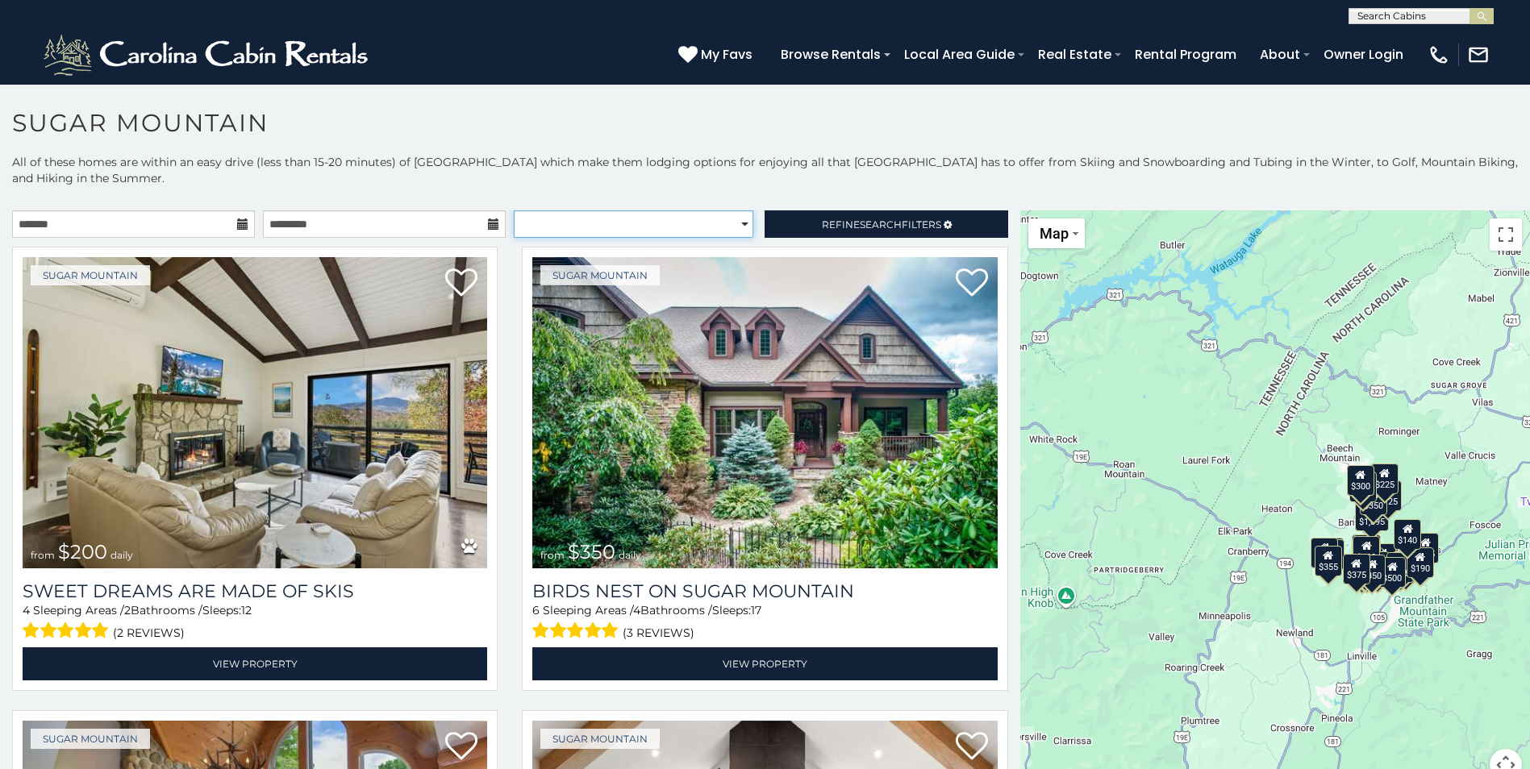
click at [738, 222] on select "**********" at bounding box center [633, 223] width 239 height 27
click at [514, 210] on select "**********" at bounding box center [633, 223] width 239 height 27
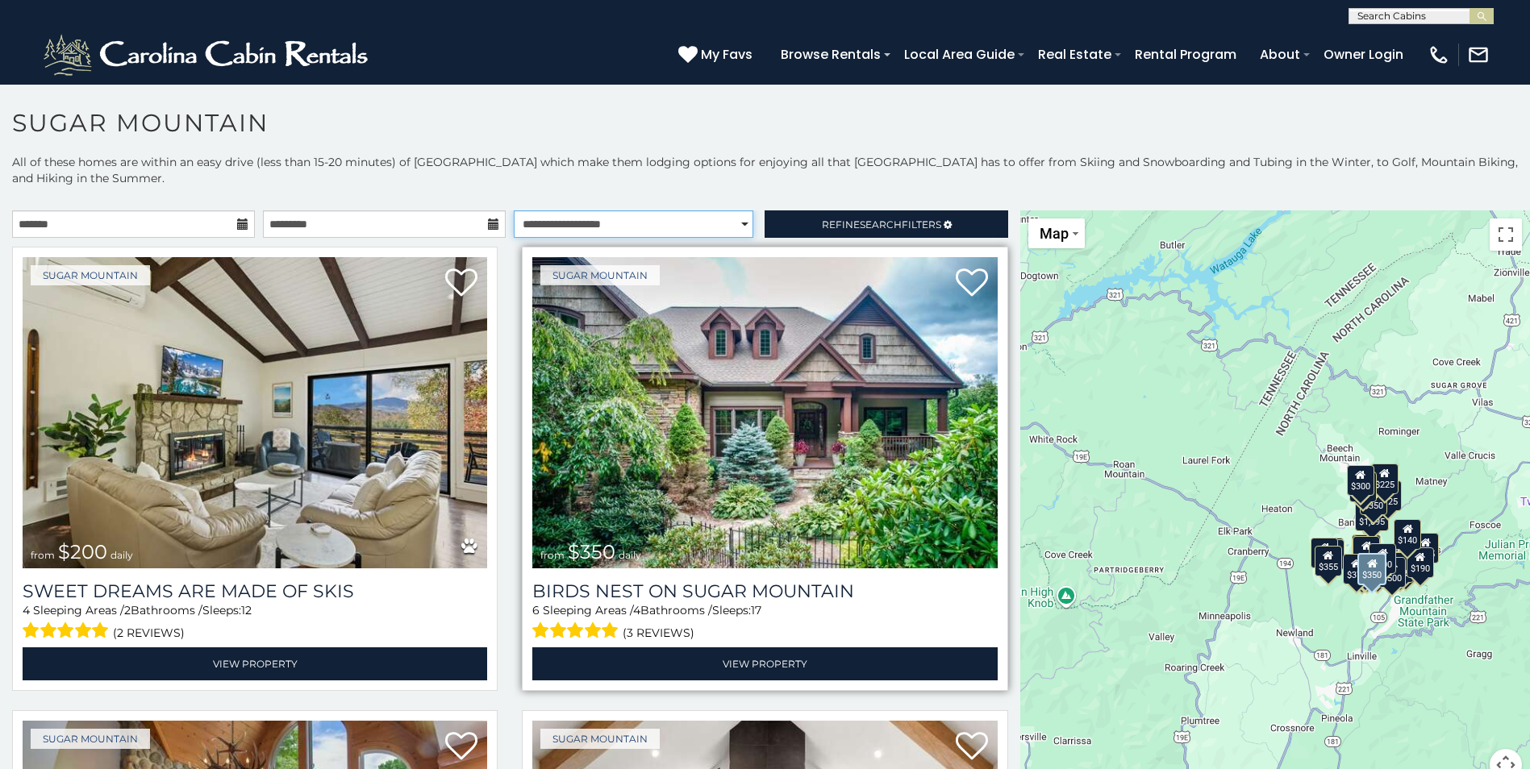
click at [514, 210] on select "**********" at bounding box center [633, 223] width 239 height 27
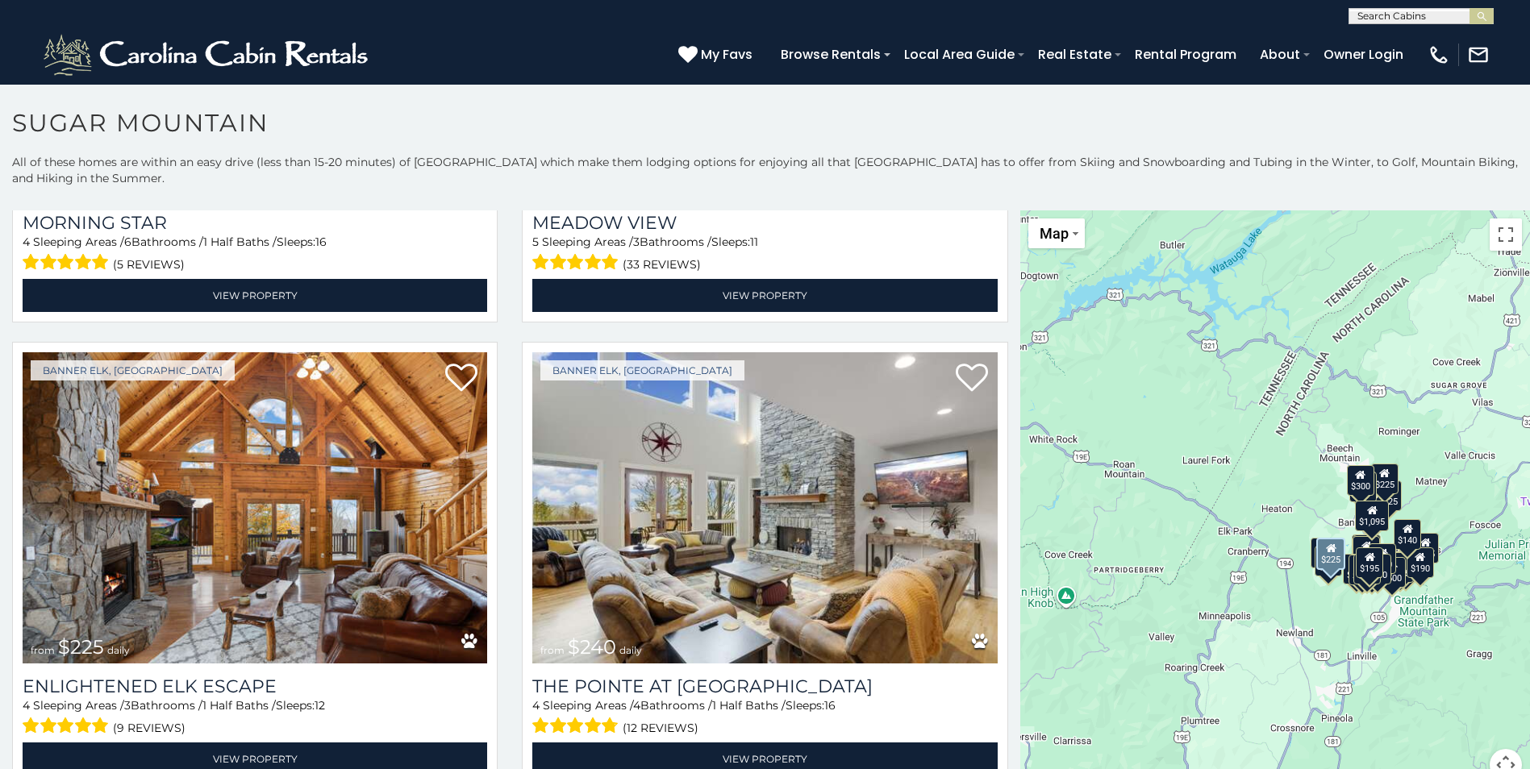
scroll to position [4132, 0]
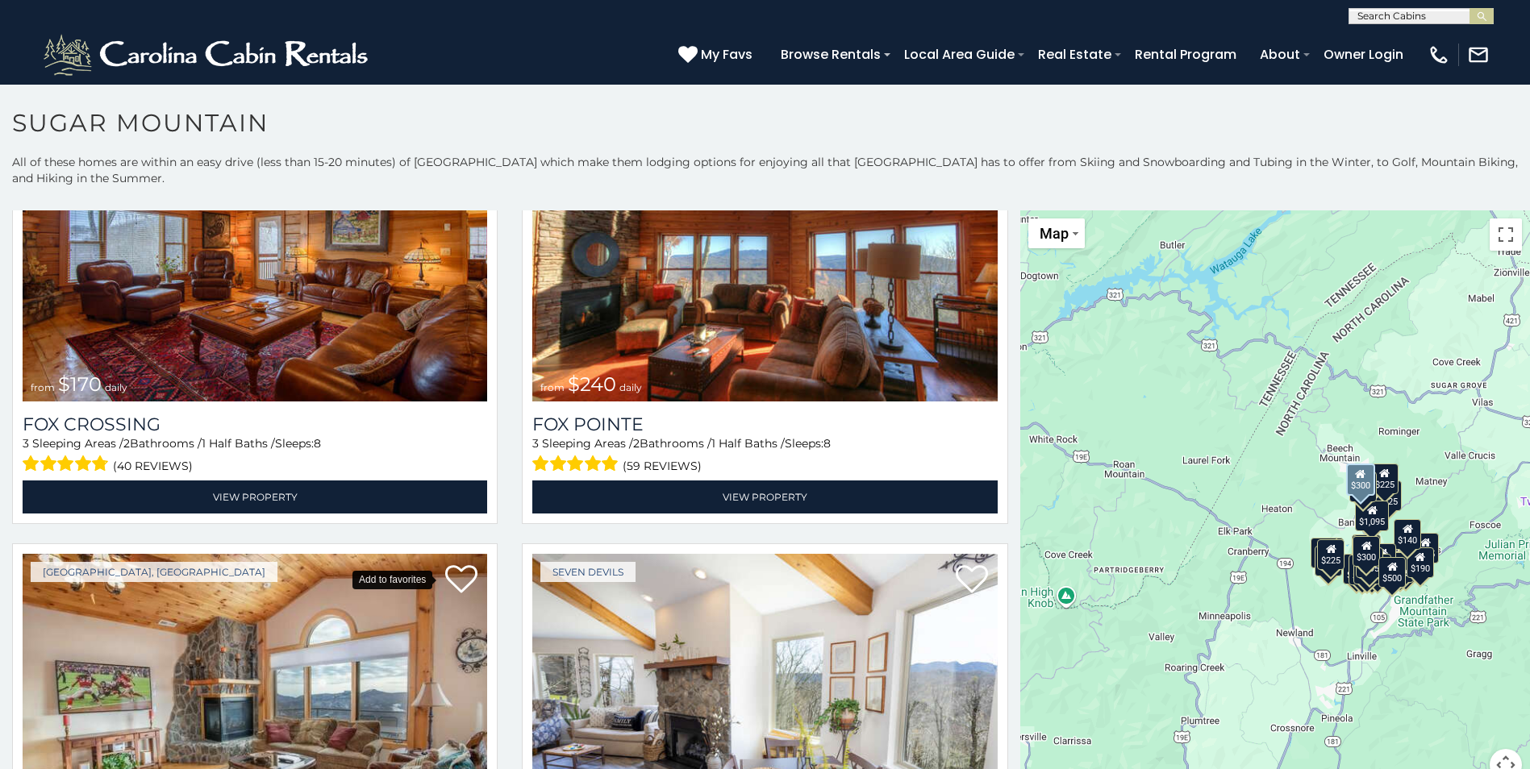
scroll to position [6336, 0]
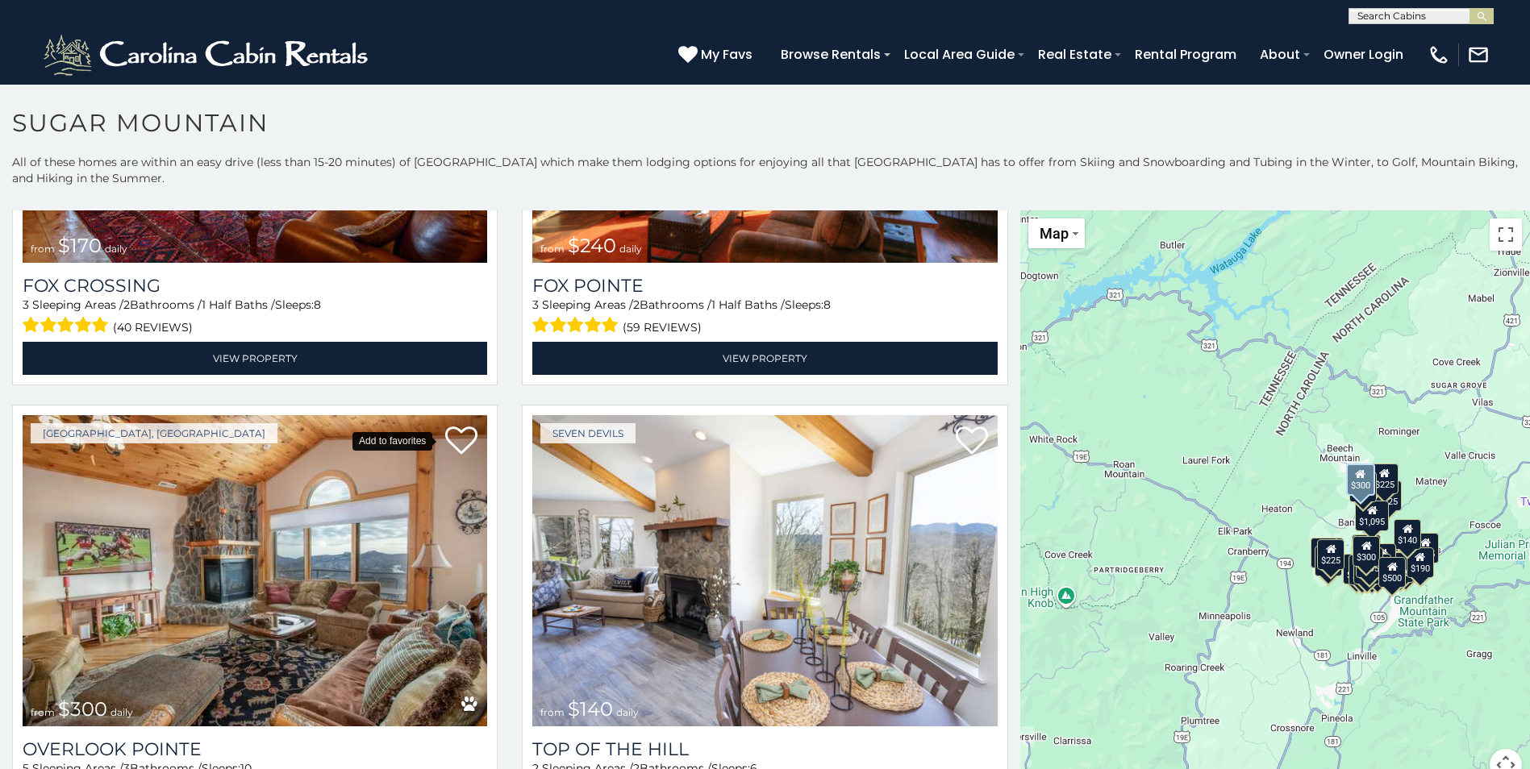
select select "**********"
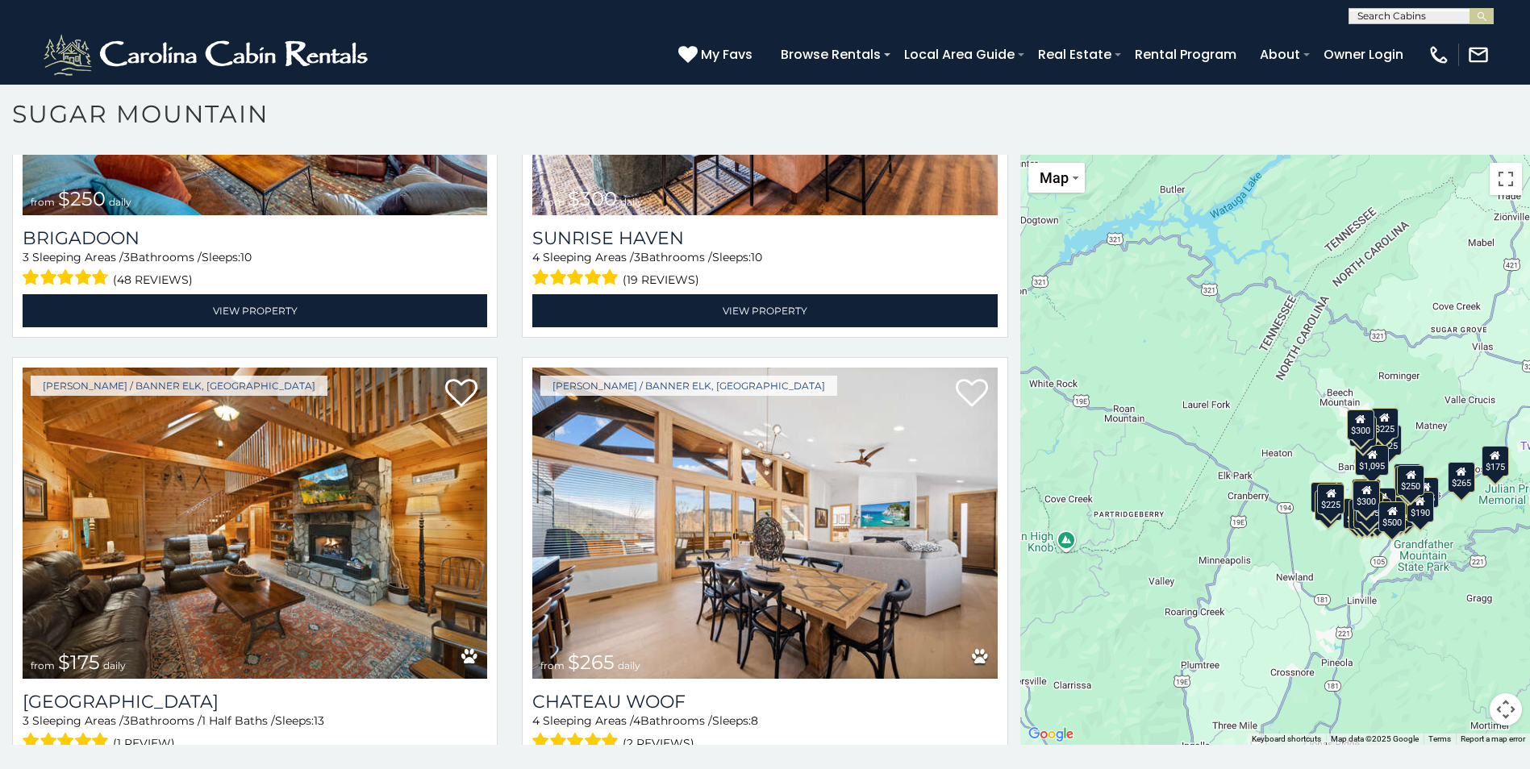
scroll to position [0, 0]
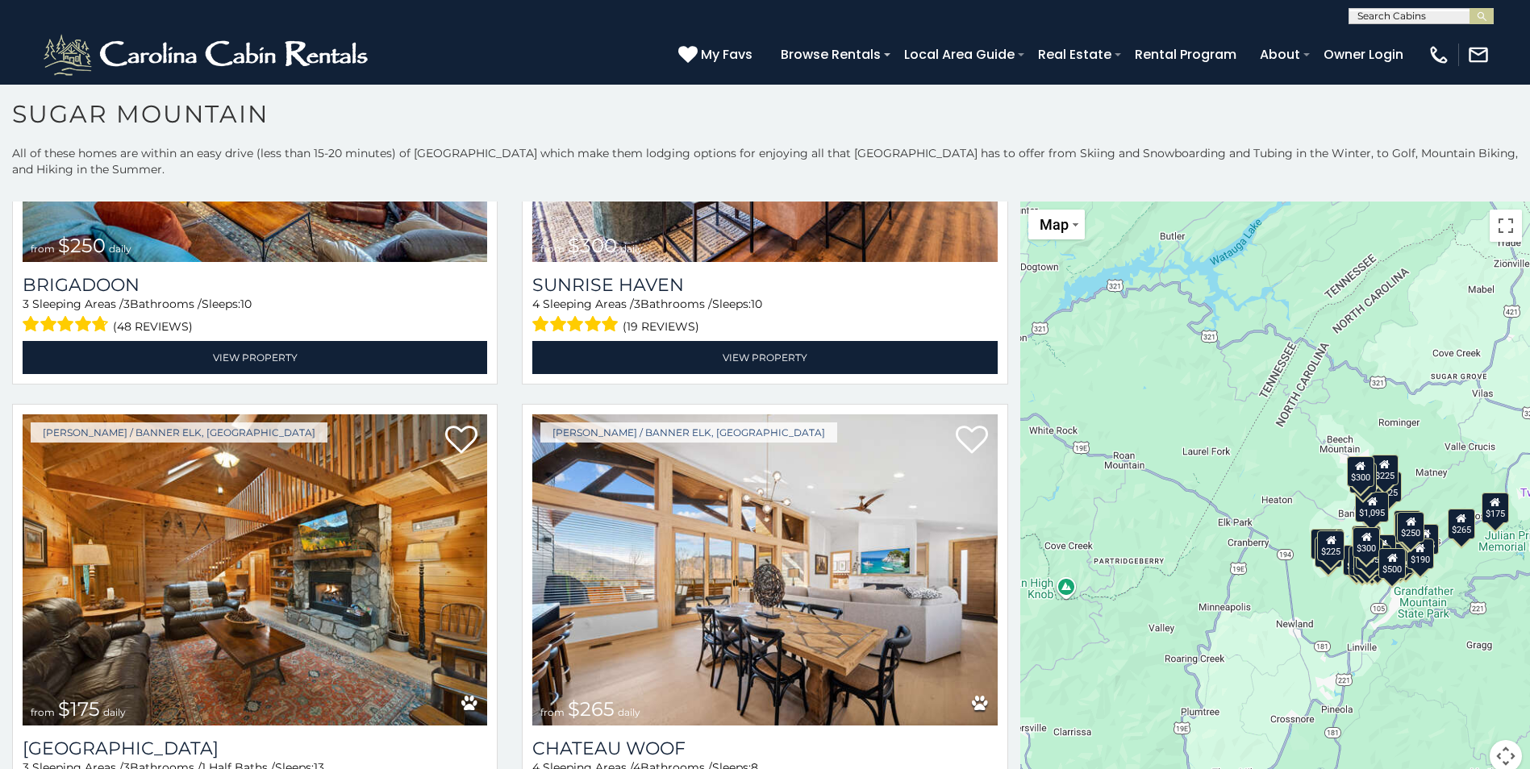
click at [1251, 477] on div "$200 $350 $350 $375 $155 $175 $175 $190 $195 $265 $290 $345 $375 $195 $1,095 $2…" at bounding box center [1275, 497] width 510 height 590
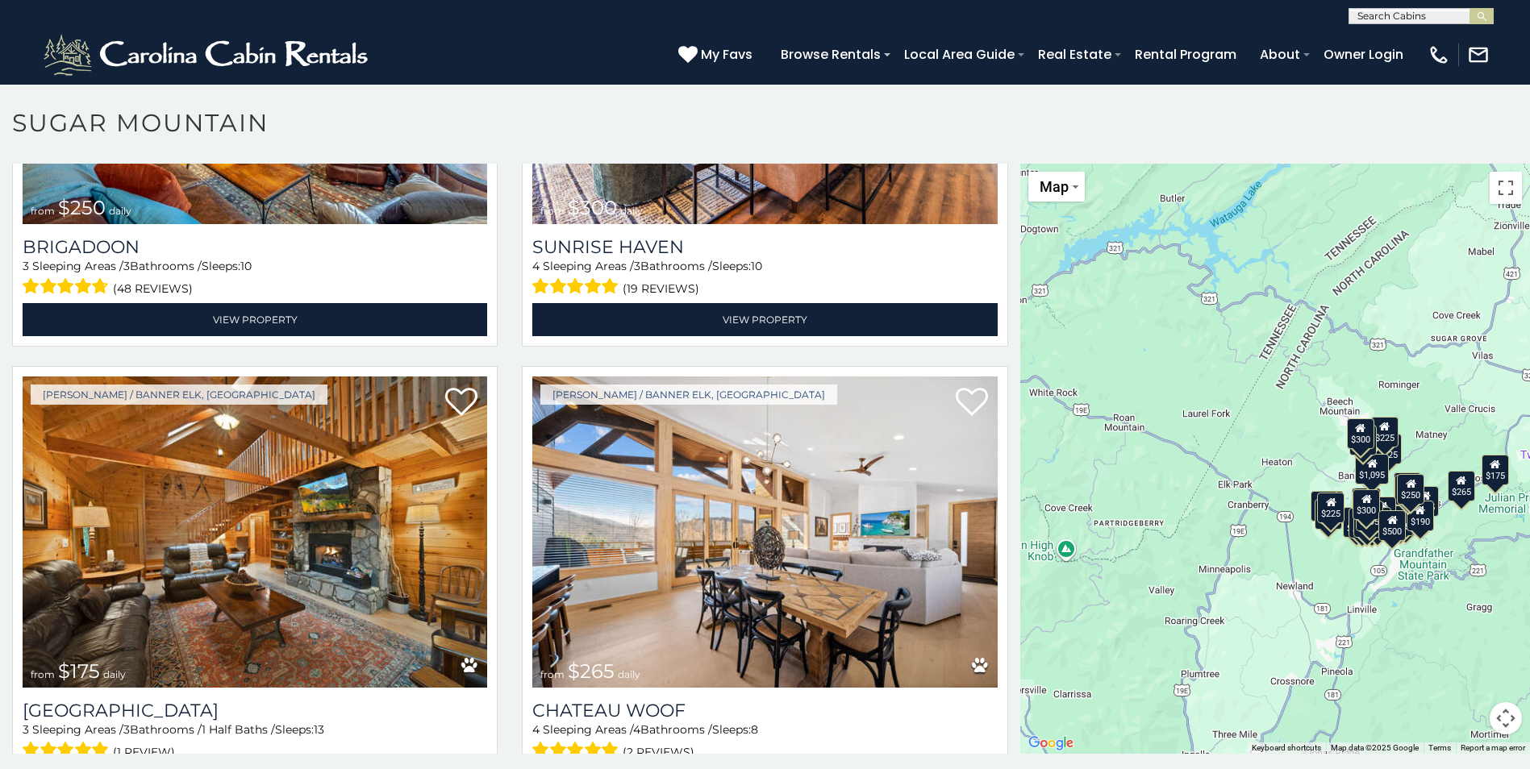
scroll to position [9, 0]
